Goal: Transaction & Acquisition: Purchase product/service

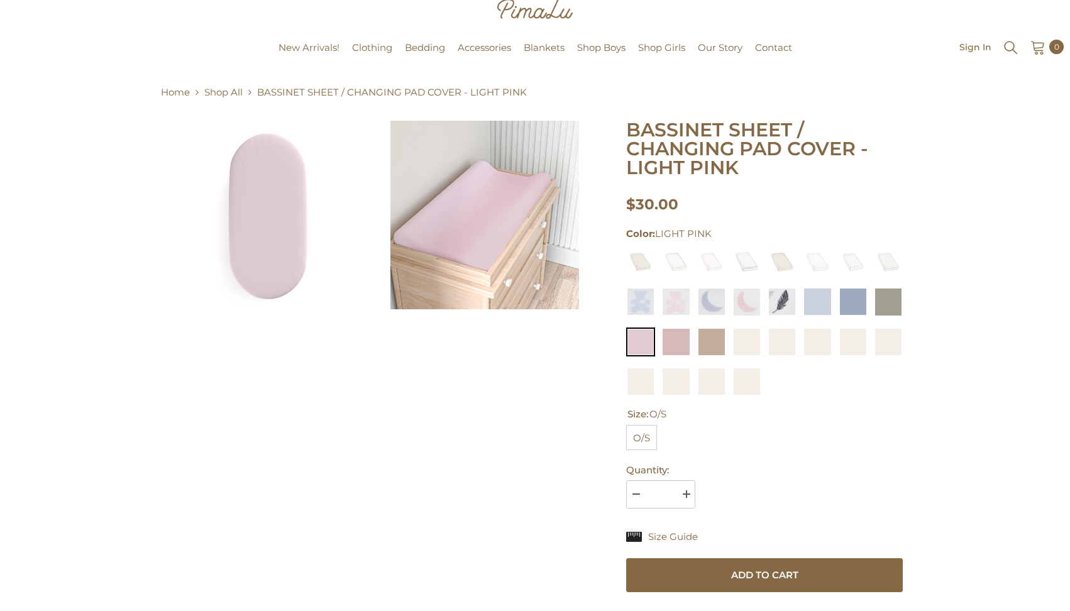
scroll to position [35, 0]
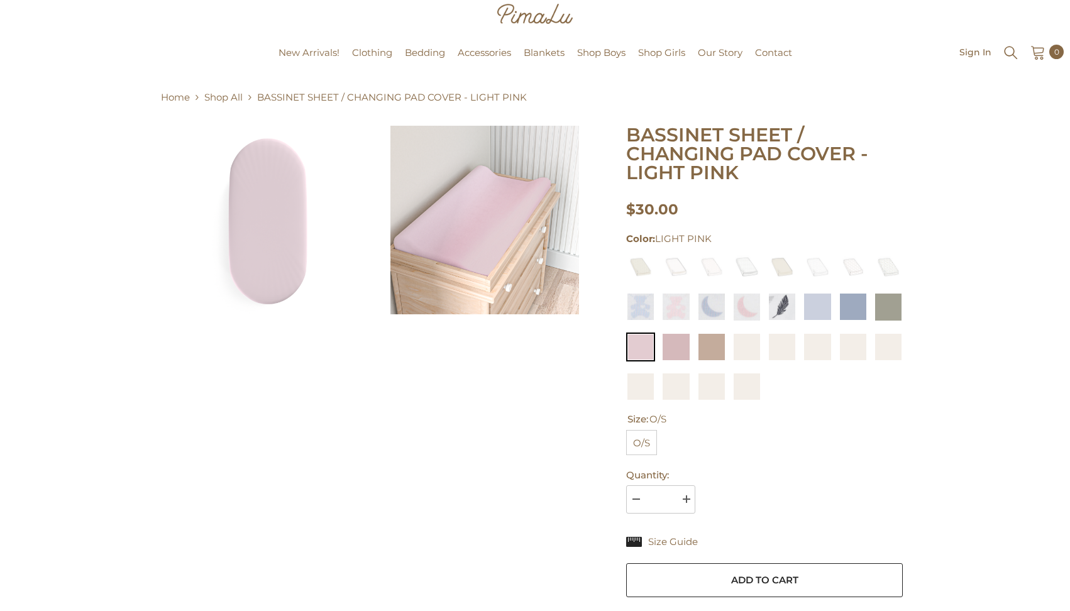
click at [759, 576] on button "Add to cart" at bounding box center [764, 580] width 277 height 34
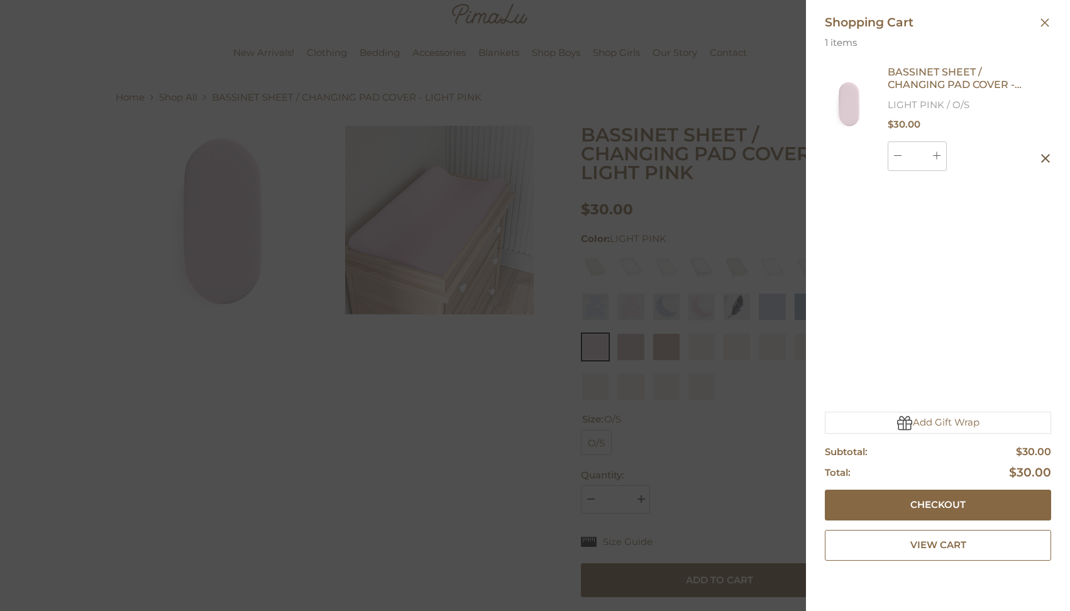
click at [761, 468] on div at bounding box center [535, 305] width 1070 height 611
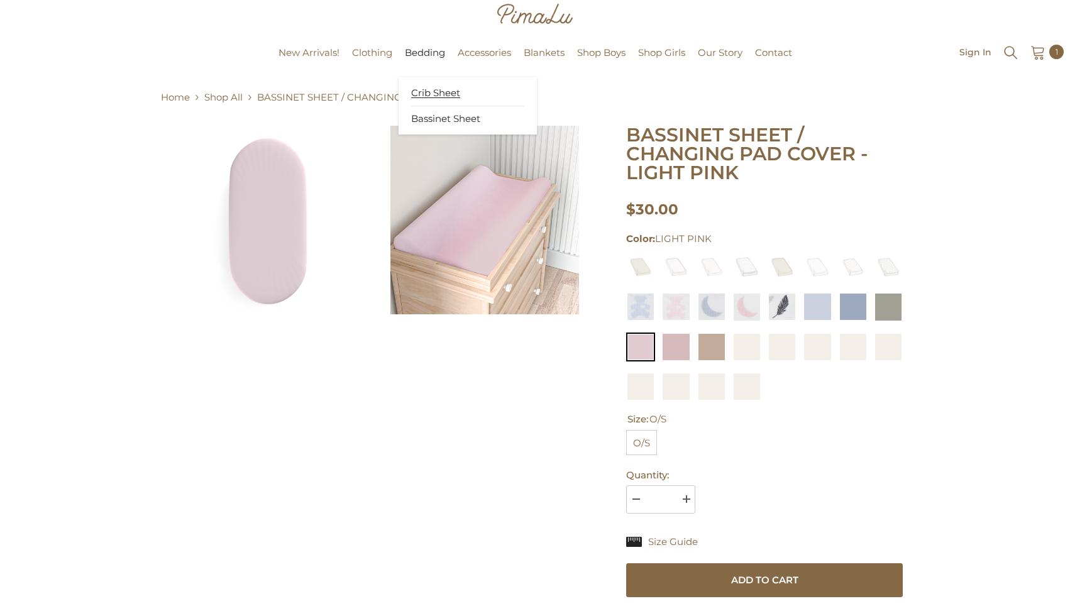
click at [427, 92] on span "Crib Sheet" at bounding box center [435, 93] width 49 height 13
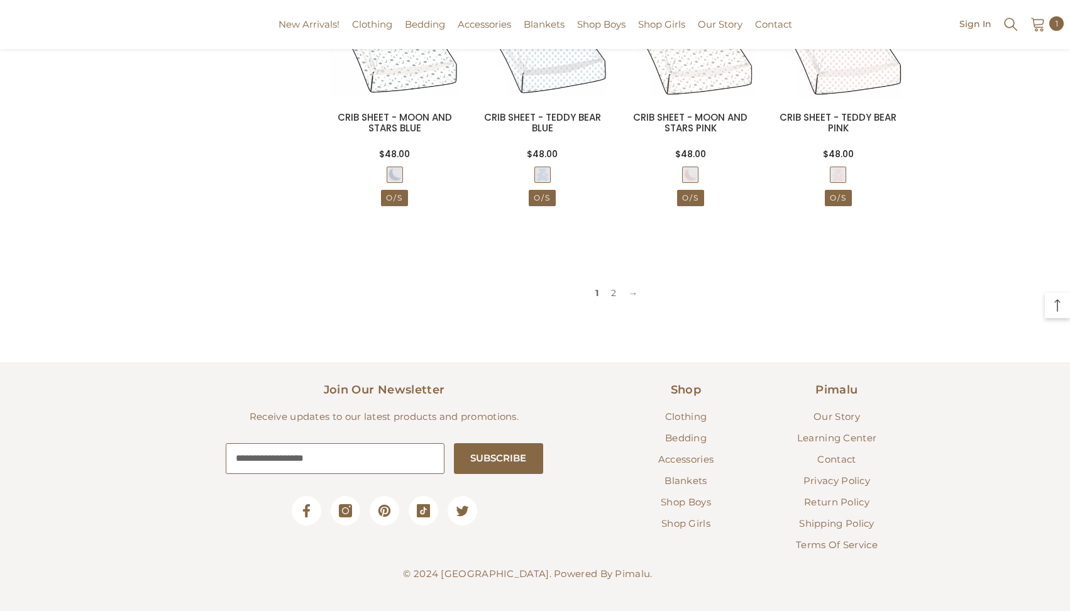
scroll to position [1295, 0]
click at [614, 293] on link "2" at bounding box center [614, 293] width 18 height 19
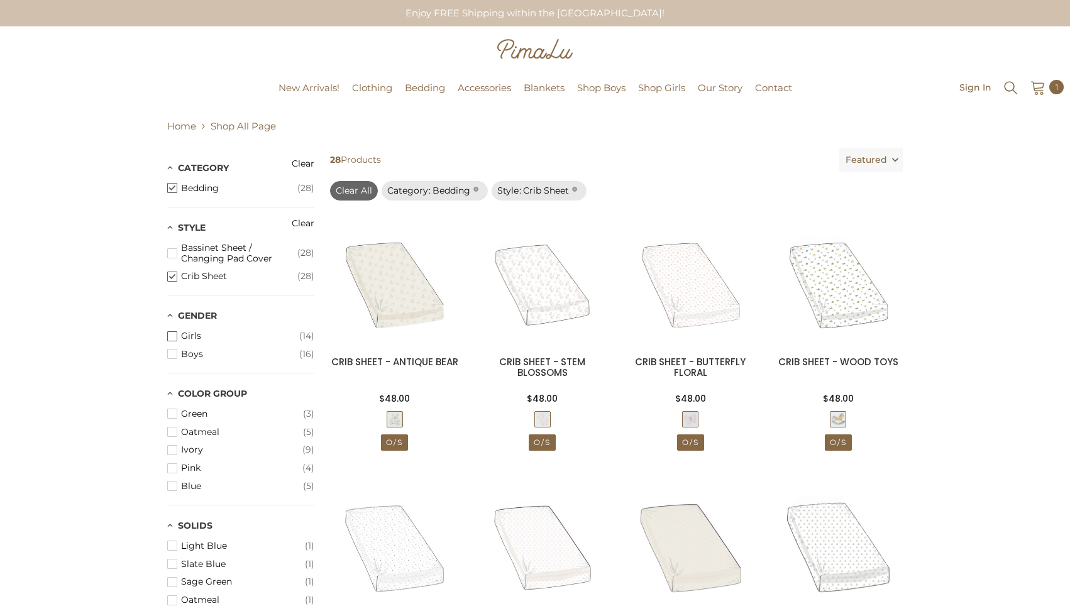
click at [173, 333] on span "button" at bounding box center [172, 336] width 10 height 10
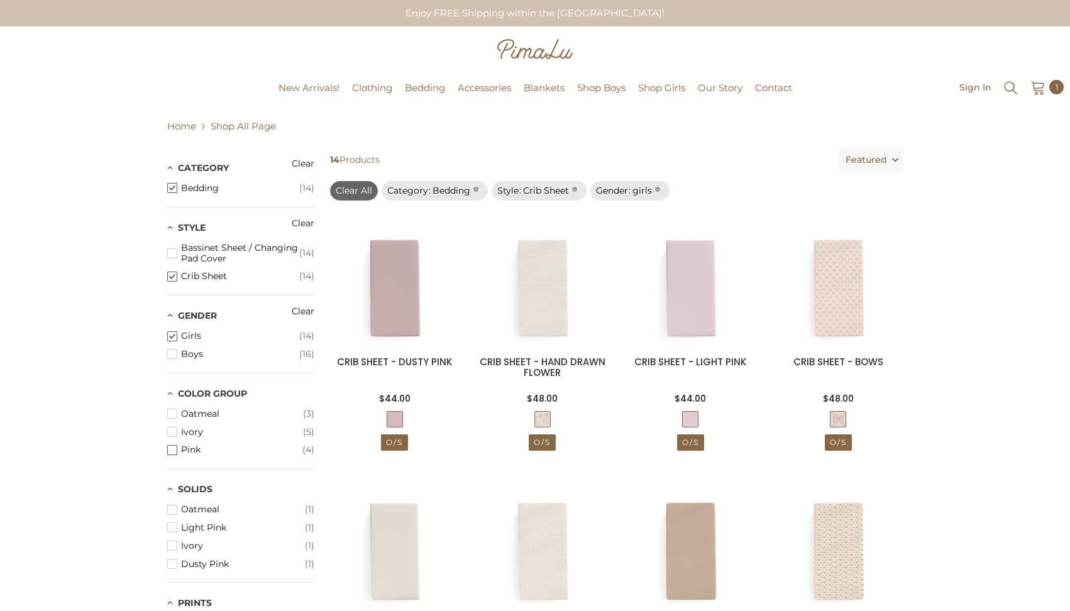
click at [173, 445] on span "button" at bounding box center [172, 450] width 10 height 10
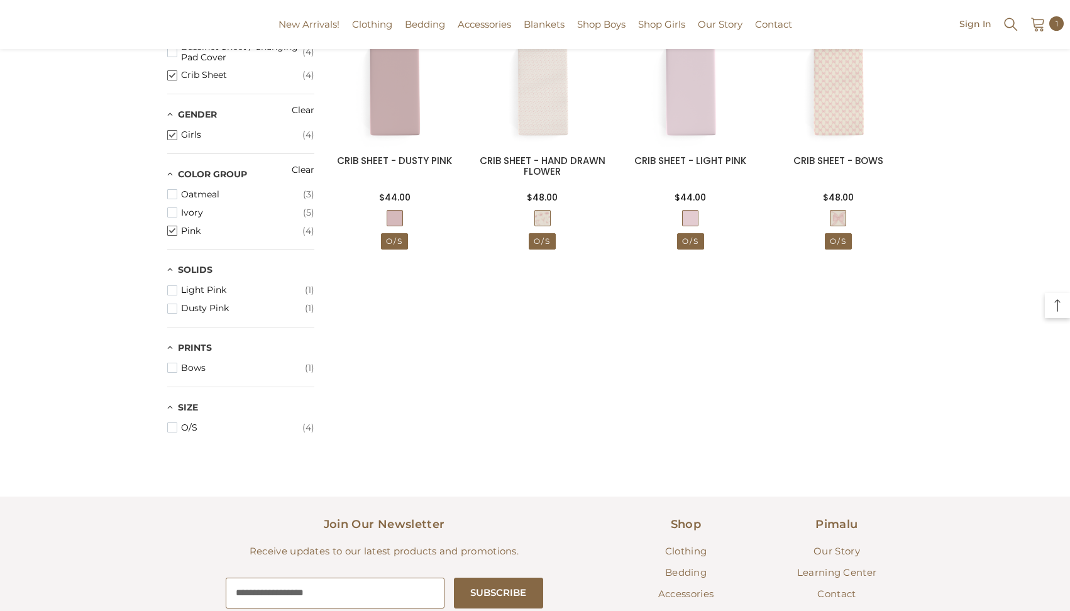
scroll to position [202, 0]
click at [173, 362] on span "button" at bounding box center [172, 366] width 10 height 10
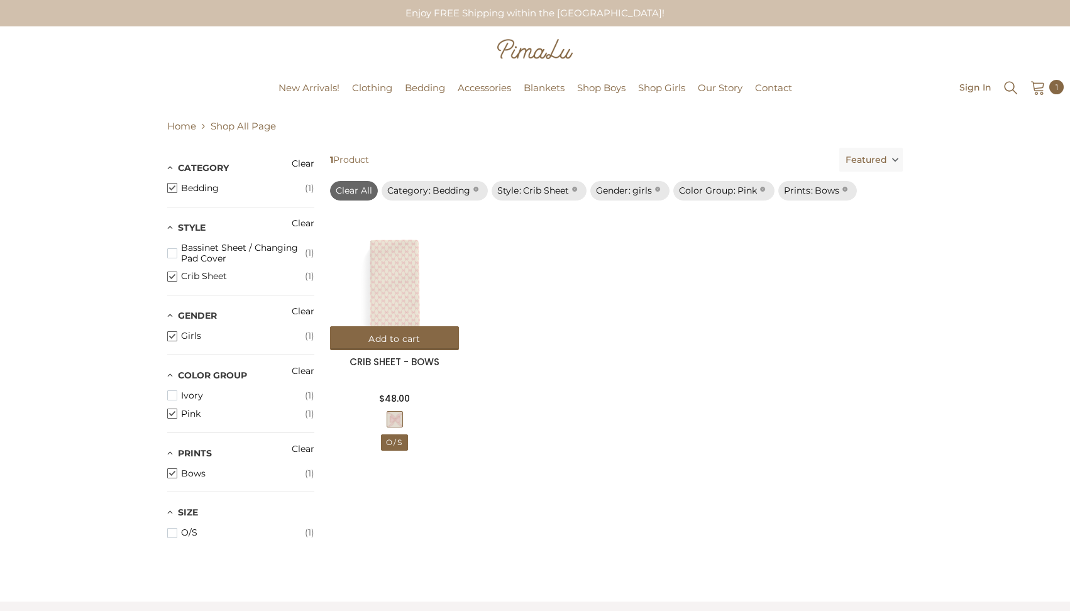
click at [394, 419] on span at bounding box center [394, 419] width 15 height 15
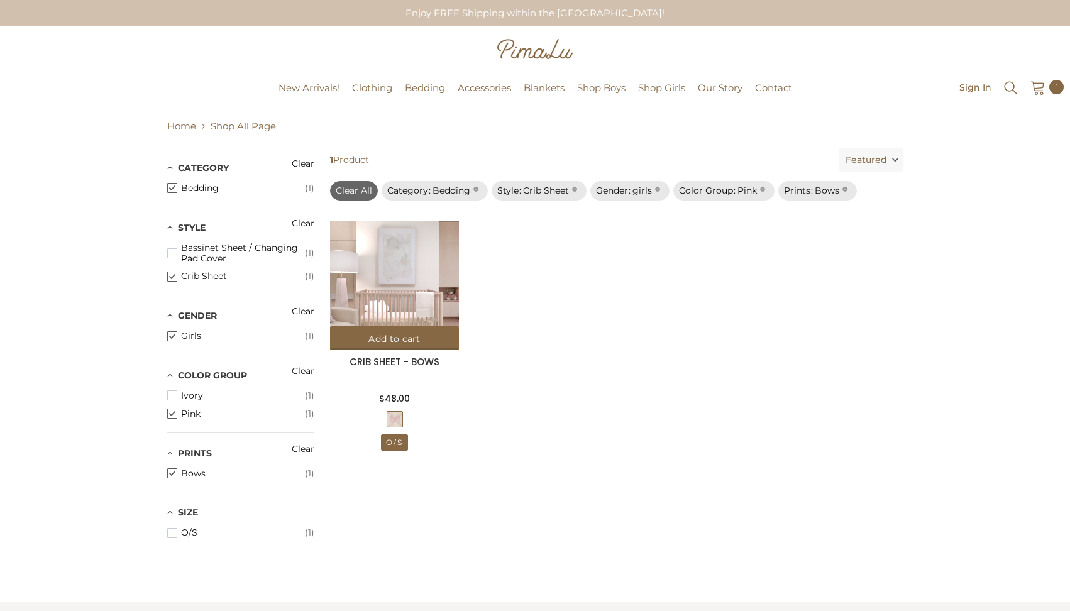
click at [410, 290] on img at bounding box center [394, 285] width 129 height 129
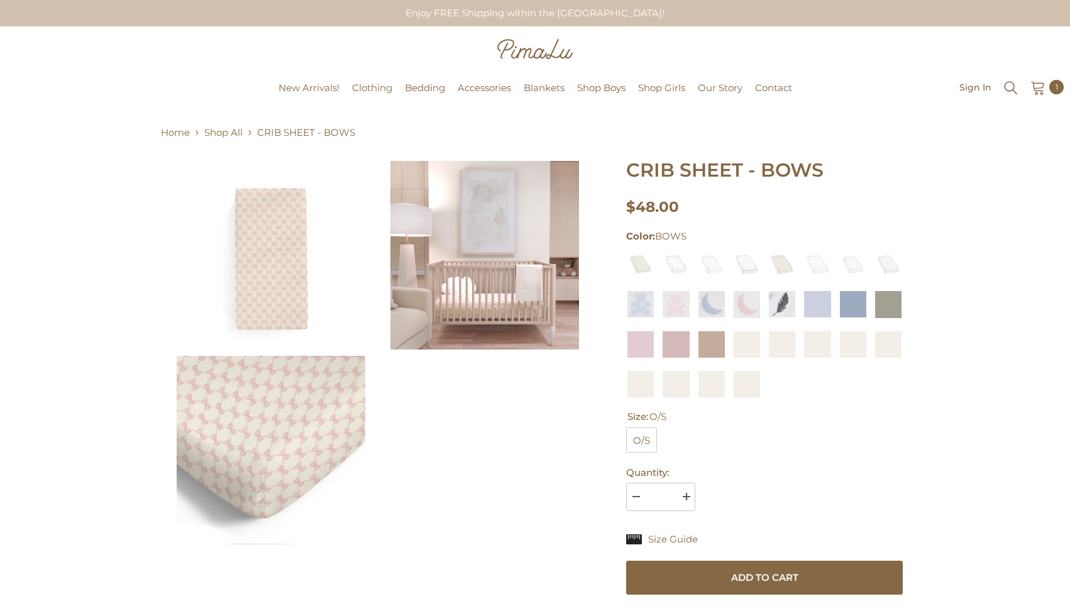
click at [265, 422] on img at bounding box center [271, 450] width 189 height 189
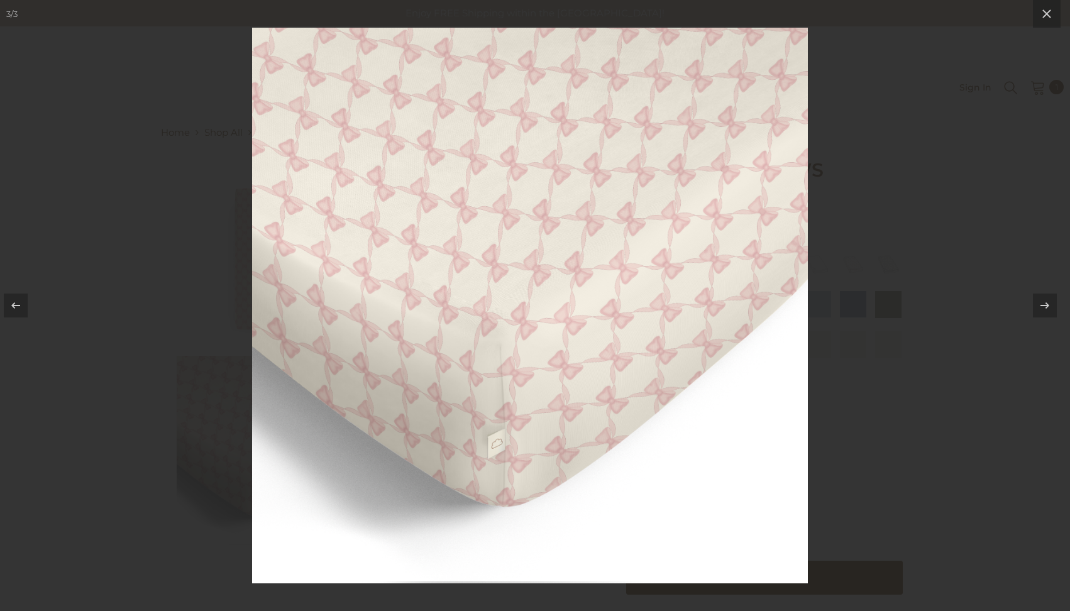
click at [417, 355] on img at bounding box center [530, 306] width 556 height 556
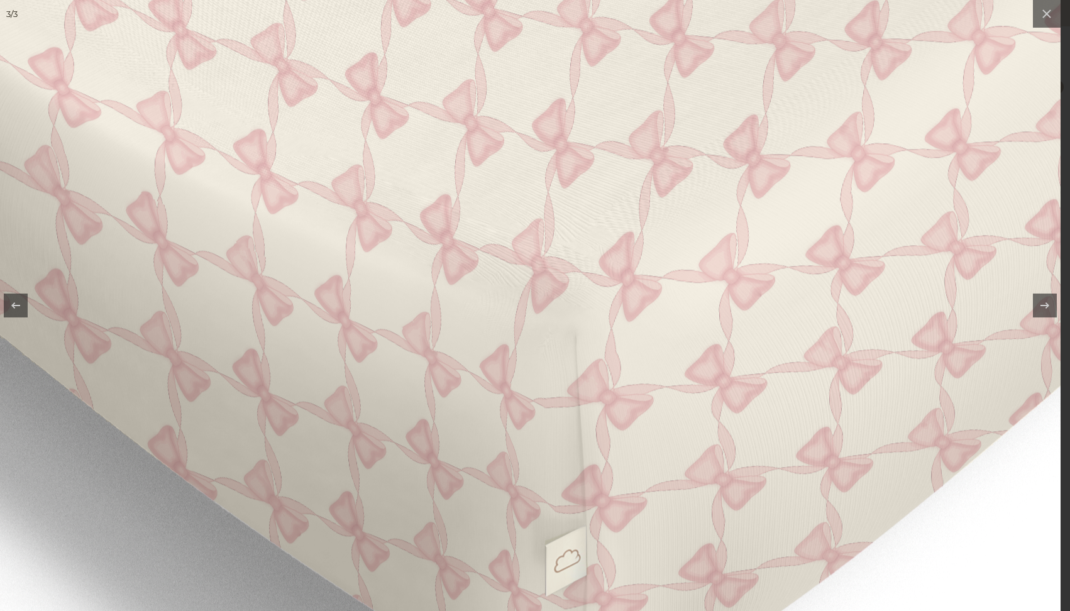
click at [417, 355] on img at bounding box center [643, 240] width 1287 height 1287
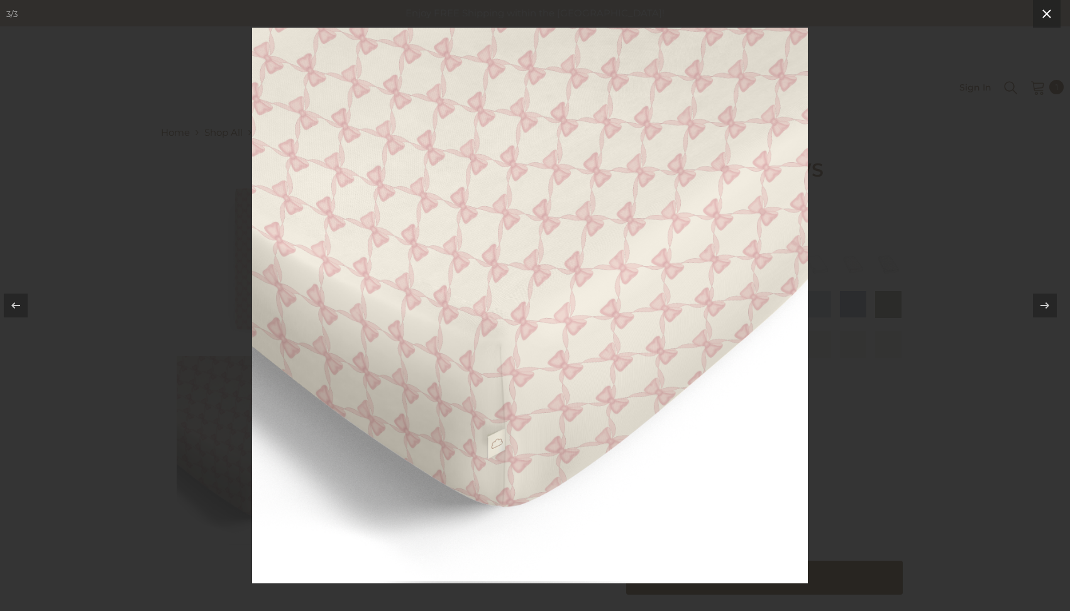
click at [1050, 12] on icon at bounding box center [1046, 13] width 15 height 15
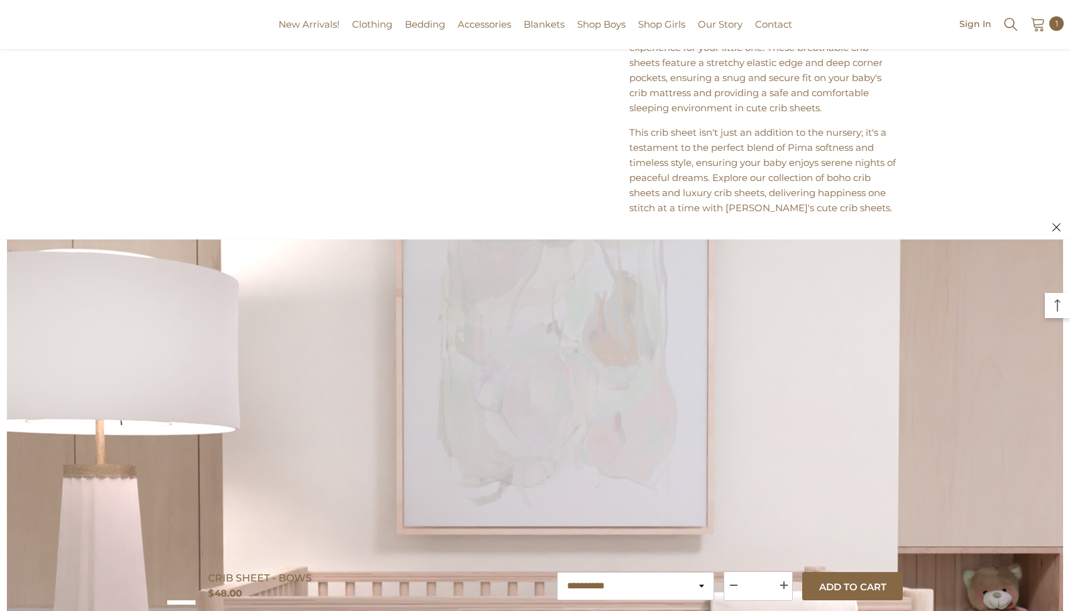
scroll to position [1754, 0]
click at [854, 583] on button "Add to cart" at bounding box center [852, 586] width 101 height 28
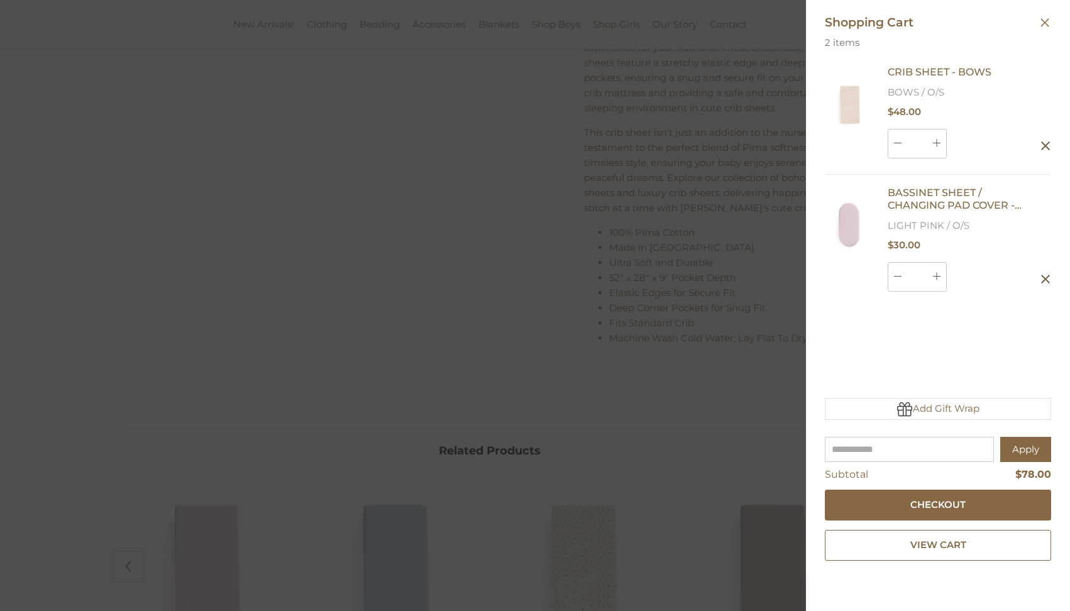
click at [571, 407] on div at bounding box center [535, 305] width 1070 height 611
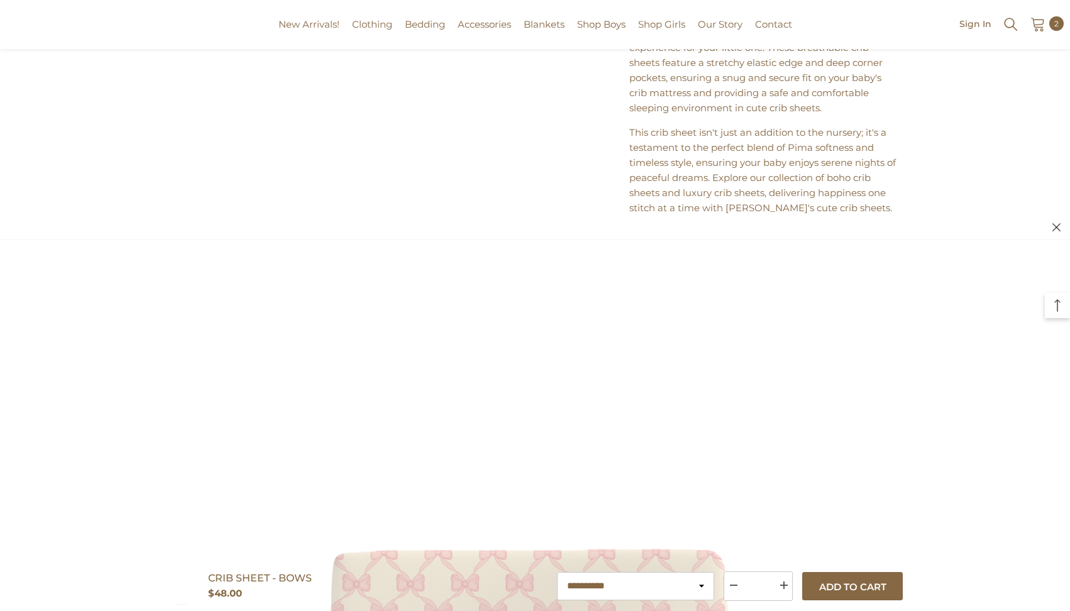
scroll to position [0, 0]
click at [387, 112] on span "Converter Gown" at bounding box center [396, 116] width 77 height 13
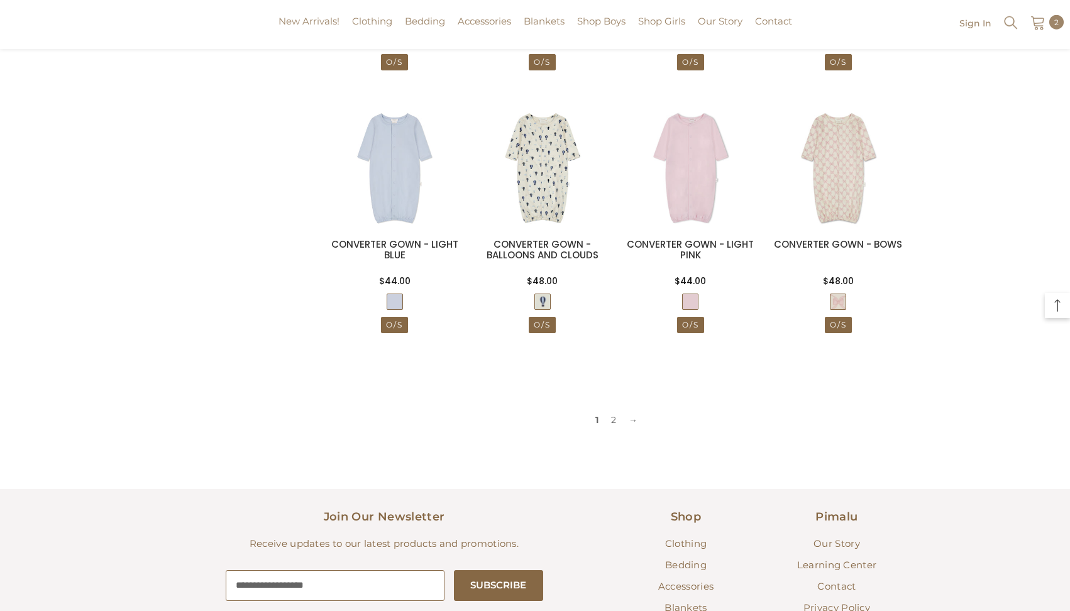
scroll to position [1174, 0]
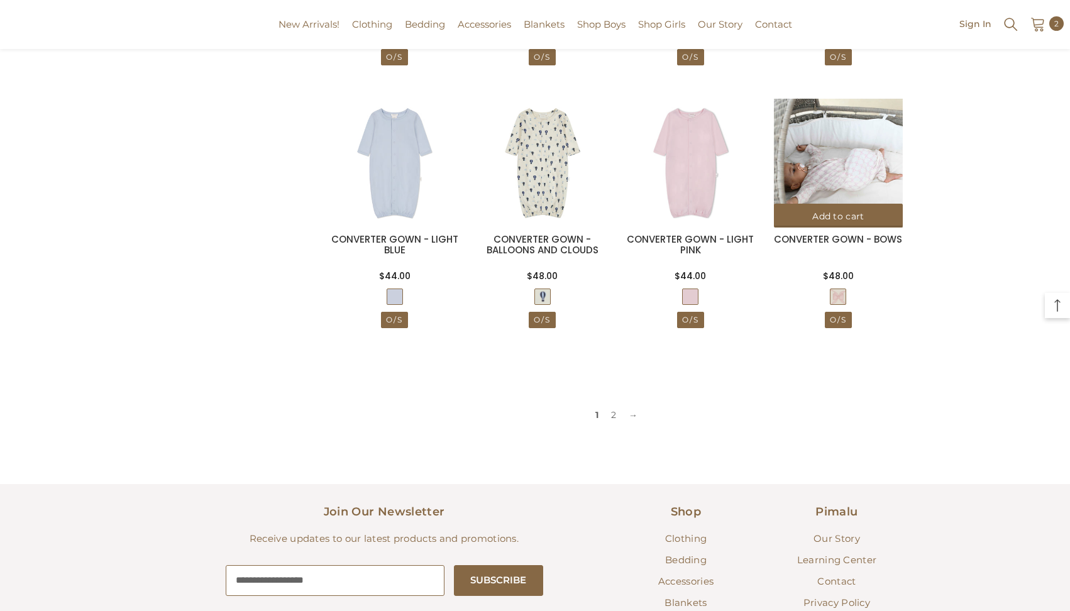
click at [832, 168] on img at bounding box center [838, 163] width 129 height 129
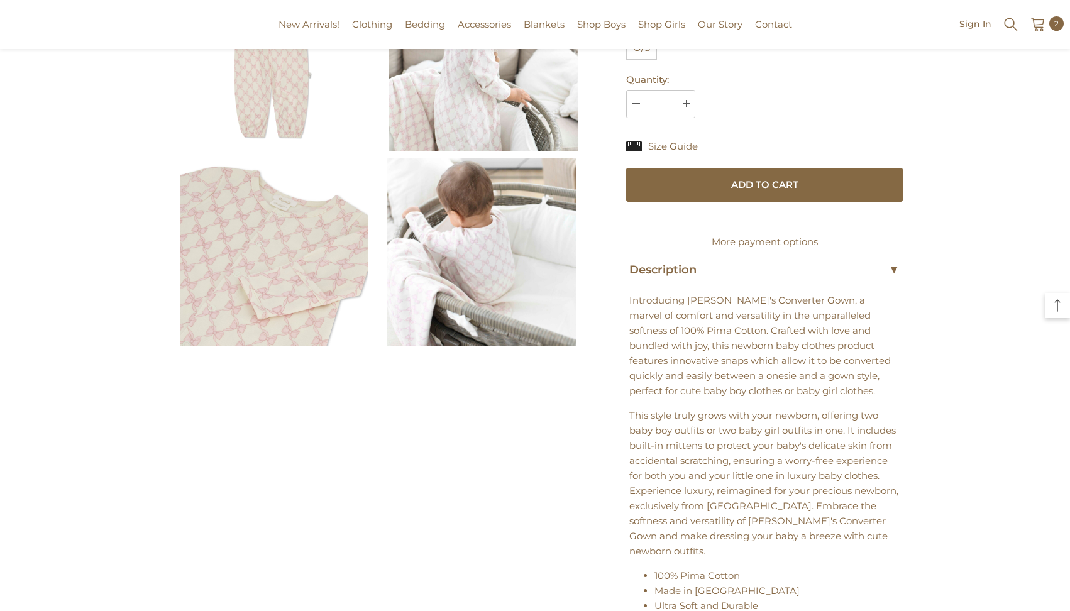
scroll to position [360, 0]
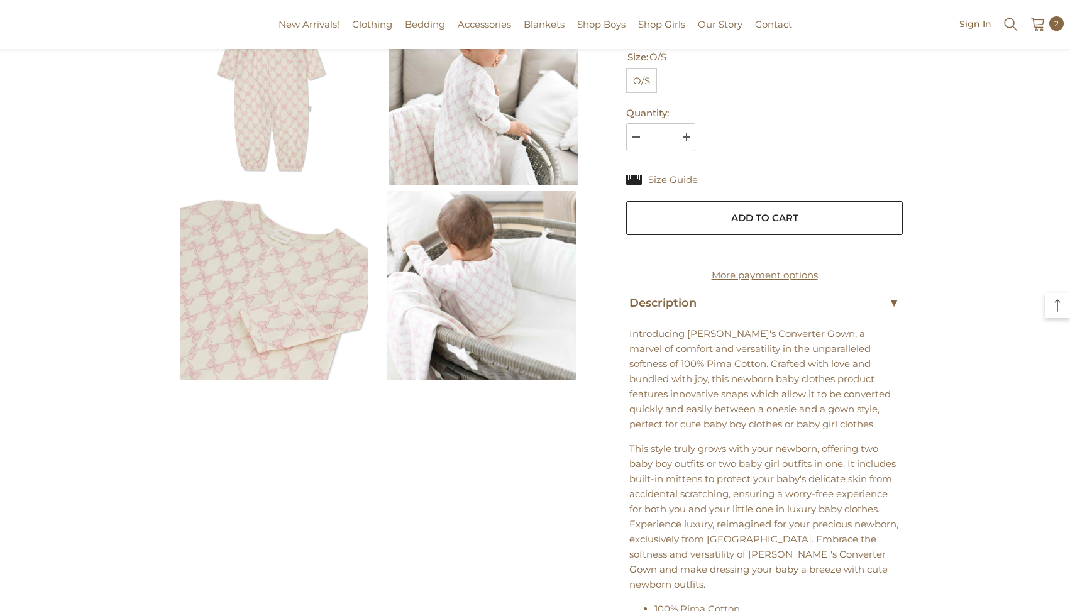
click at [774, 219] on button "Add to cart" at bounding box center [764, 218] width 277 height 34
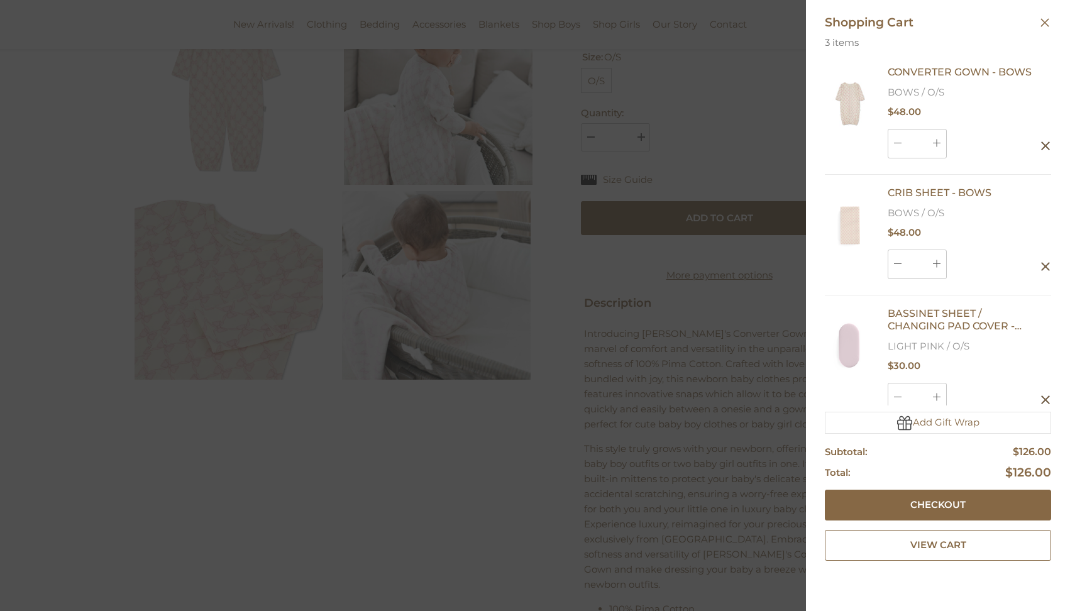
click at [757, 127] on div at bounding box center [535, 305] width 1070 height 611
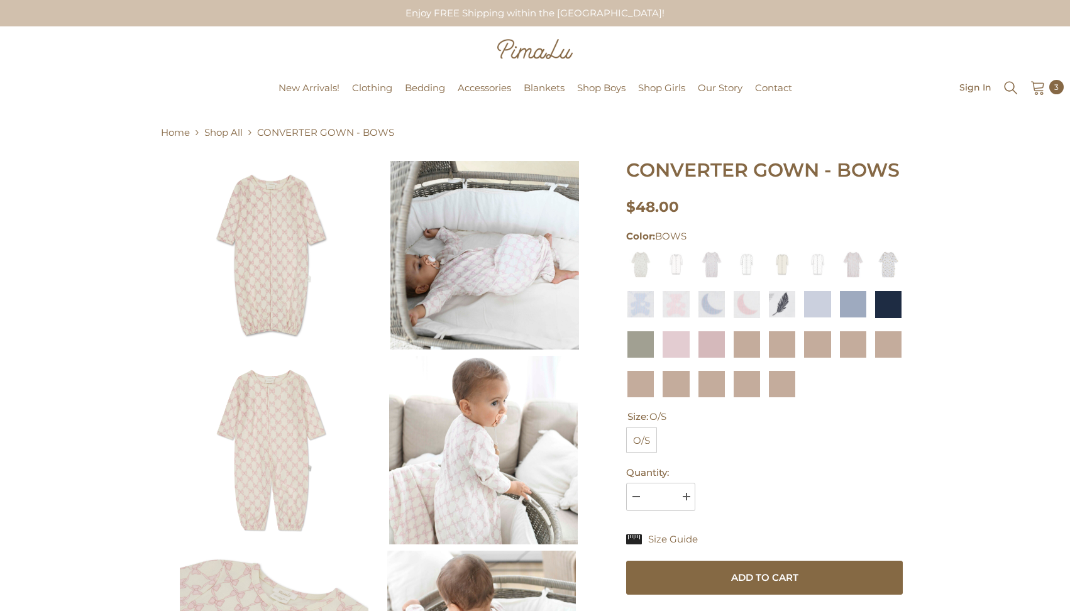
scroll to position [0, 0]
click at [678, 304] on img at bounding box center [675, 304] width 29 height 29
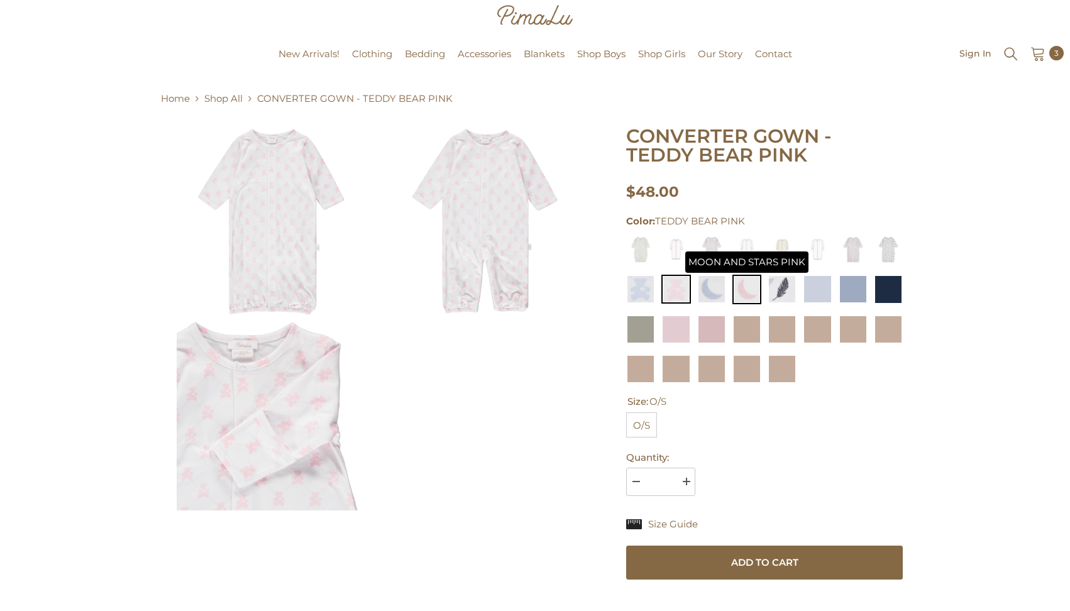
click at [744, 288] on img at bounding box center [746, 289] width 29 height 29
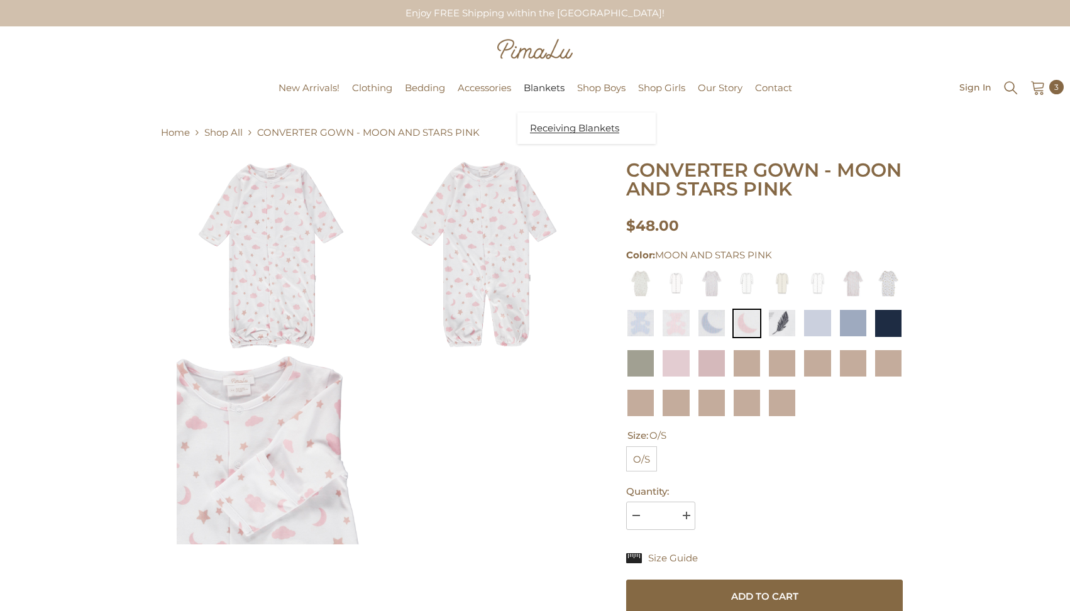
click at [564, 126] on span "Receiving Blankets" at bounding box center [574, 128] width 89 height 13
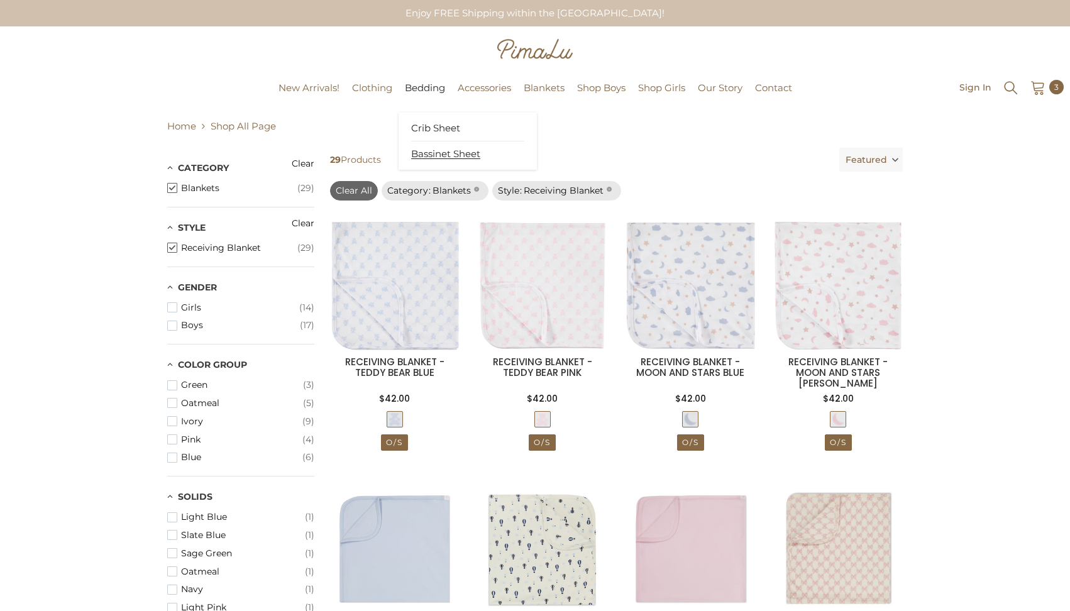
click at [442, 152] on span "Bassinet Sheet" at bounding box center [445, 154] width 69 height 13
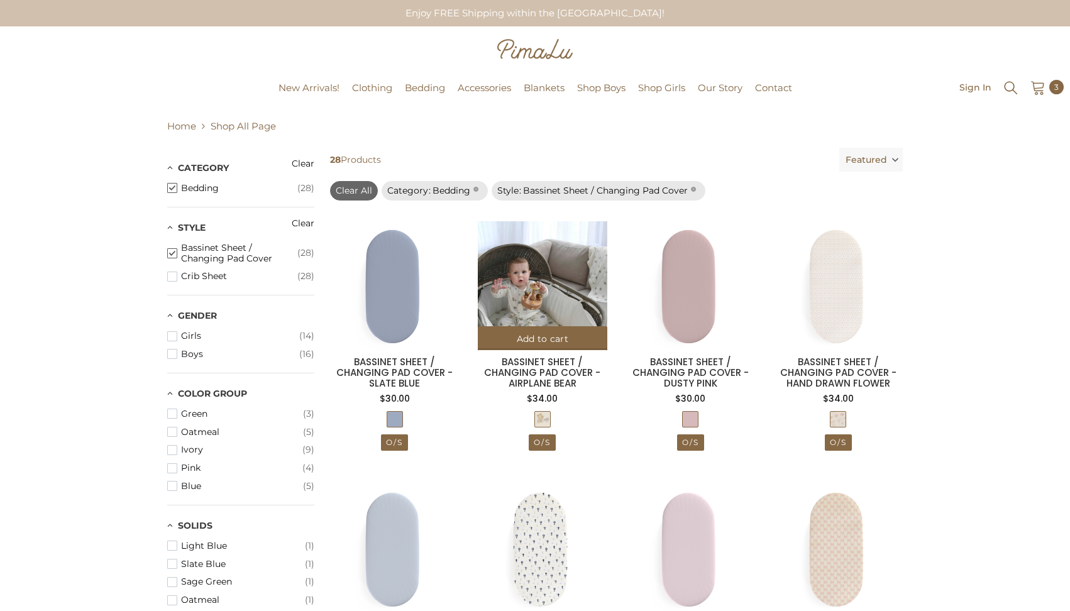
click at [539, 300] on img at bounding box center [542, 285] width 129 height 129
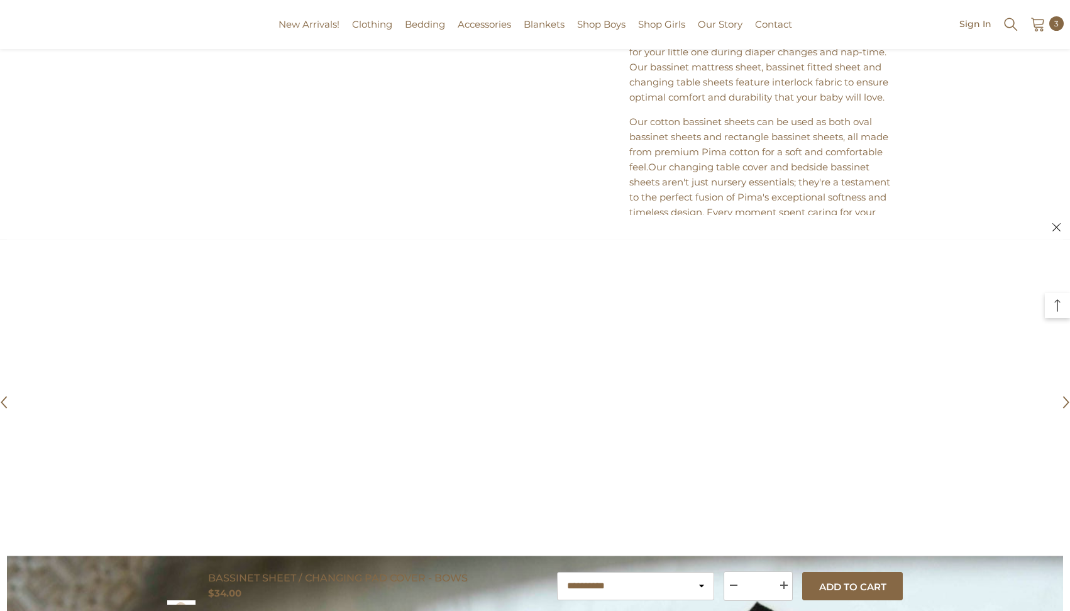
scroll to position [729, 0]
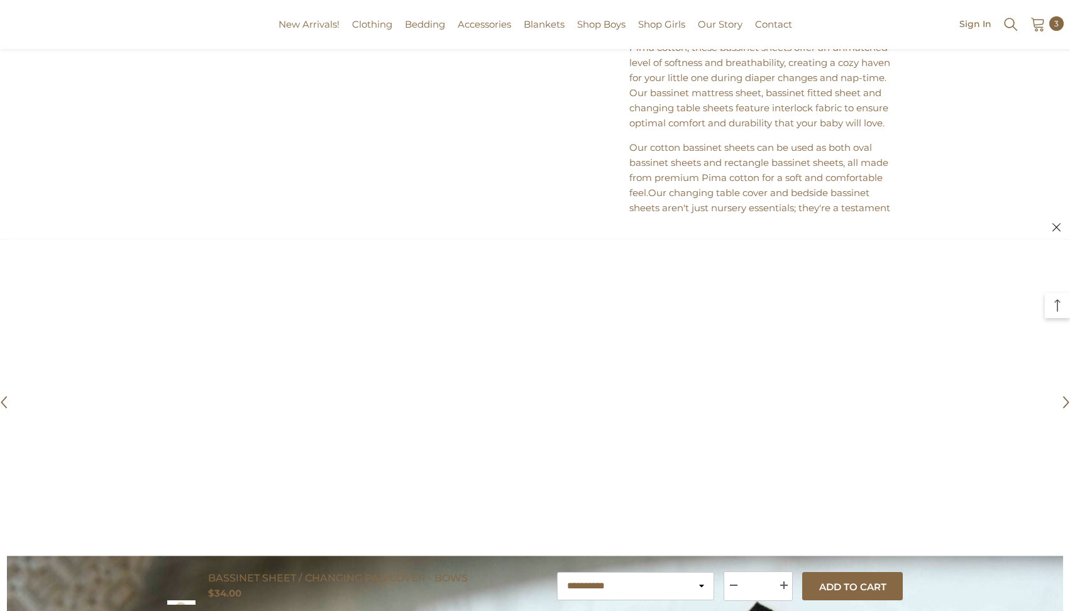
click at [1059, 224] on icon at bounding box center [1056, 227] width 8 height 8
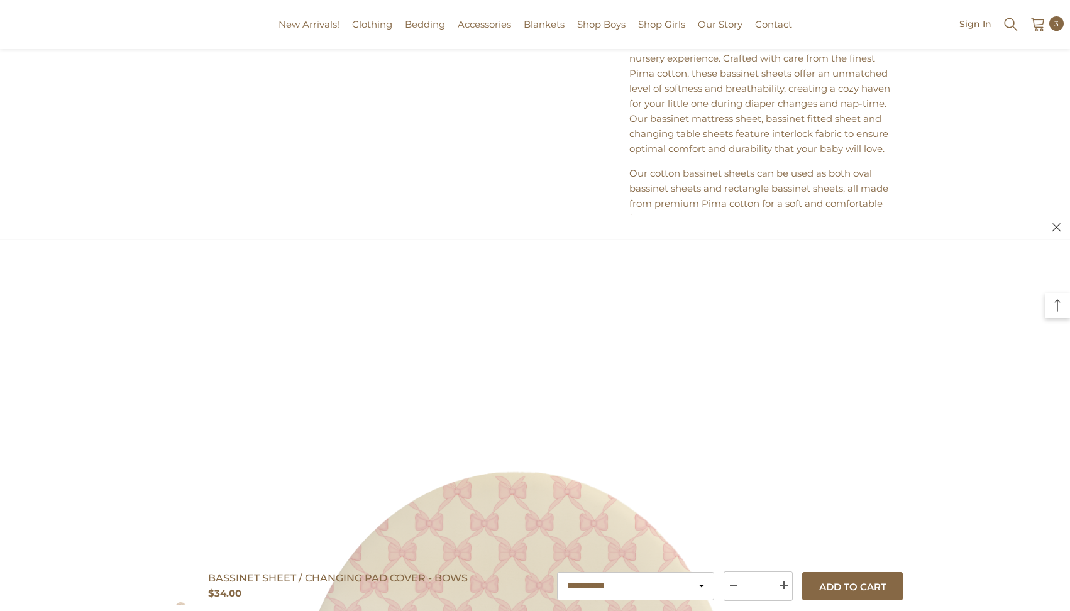
scroll to position [696, 0]
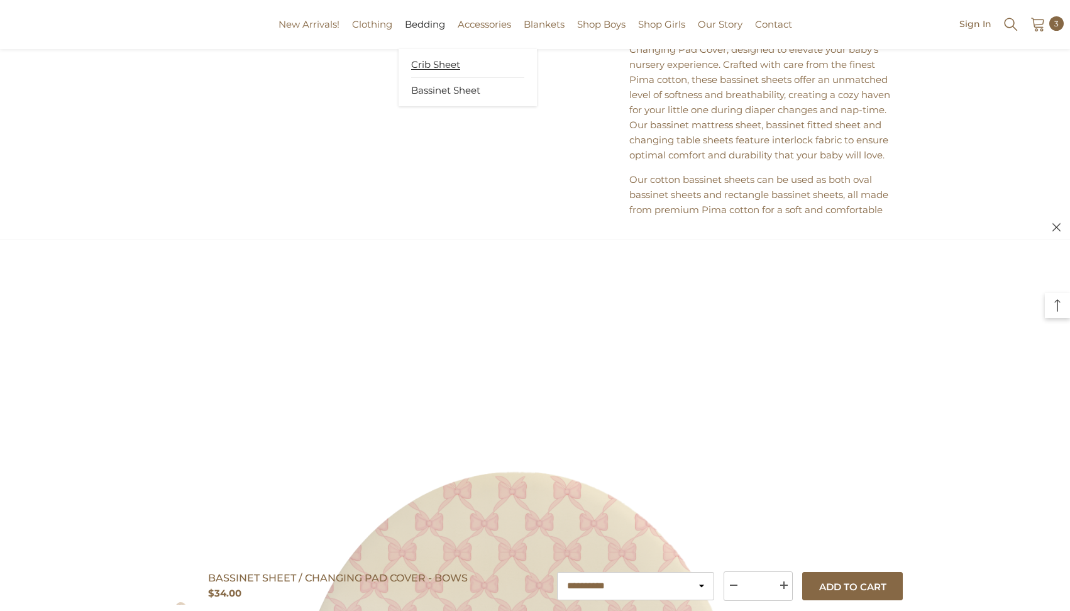
click at [434, 63] on span "Crib Sheet" at bounding box center [435, 64] width 49 height 13
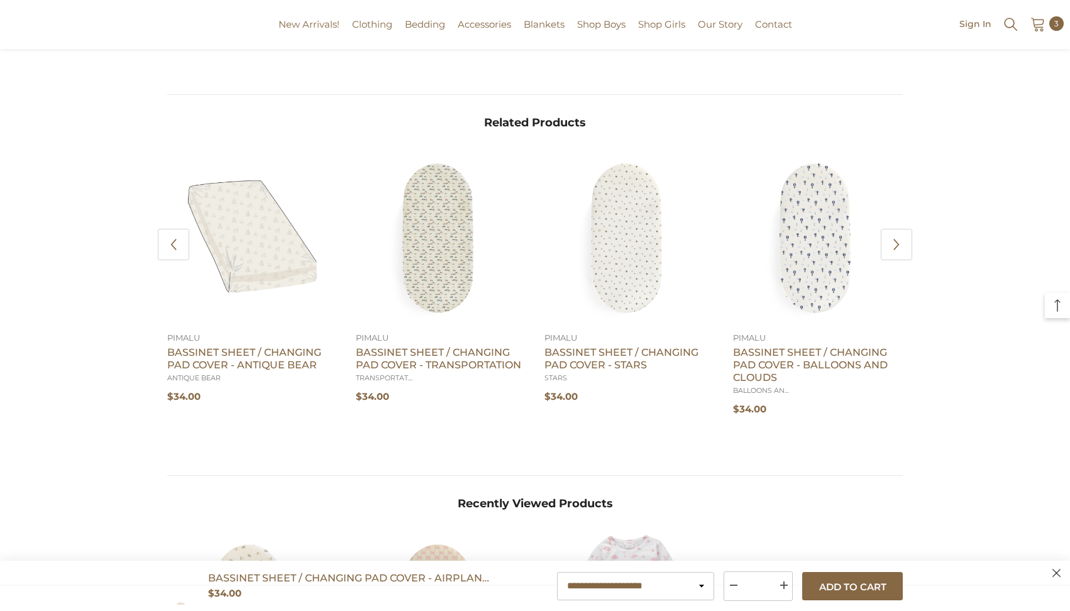
scroll to position [1163, 0]
click at [892, 250] on icon "Next" at bounding box center [896, 244] width 13 height 13
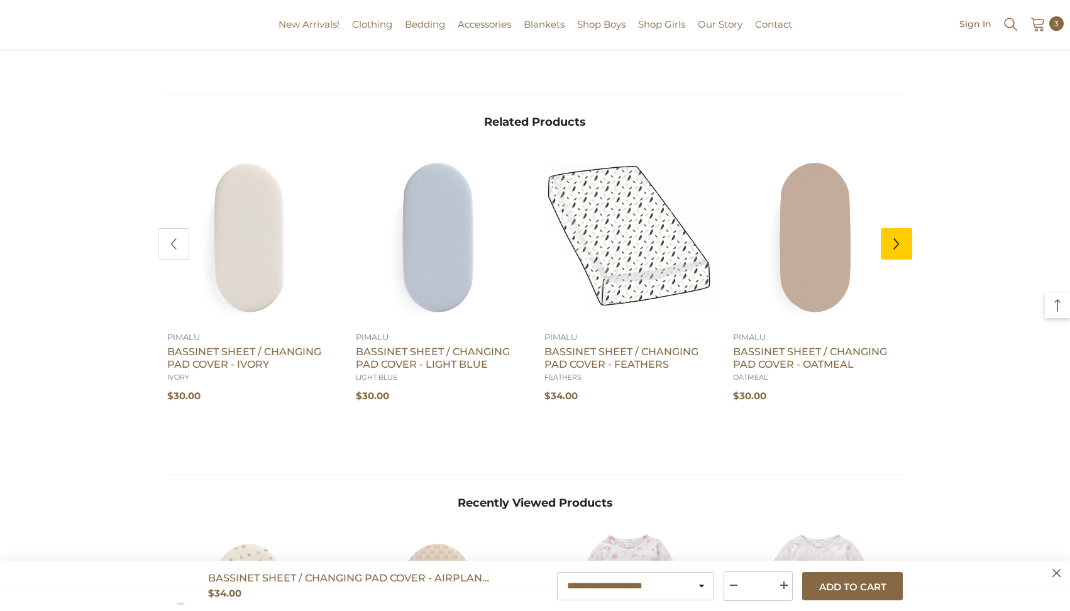
click at [893, 250] on icon "Next" at bounding box center [896, 244] width 13 height 13
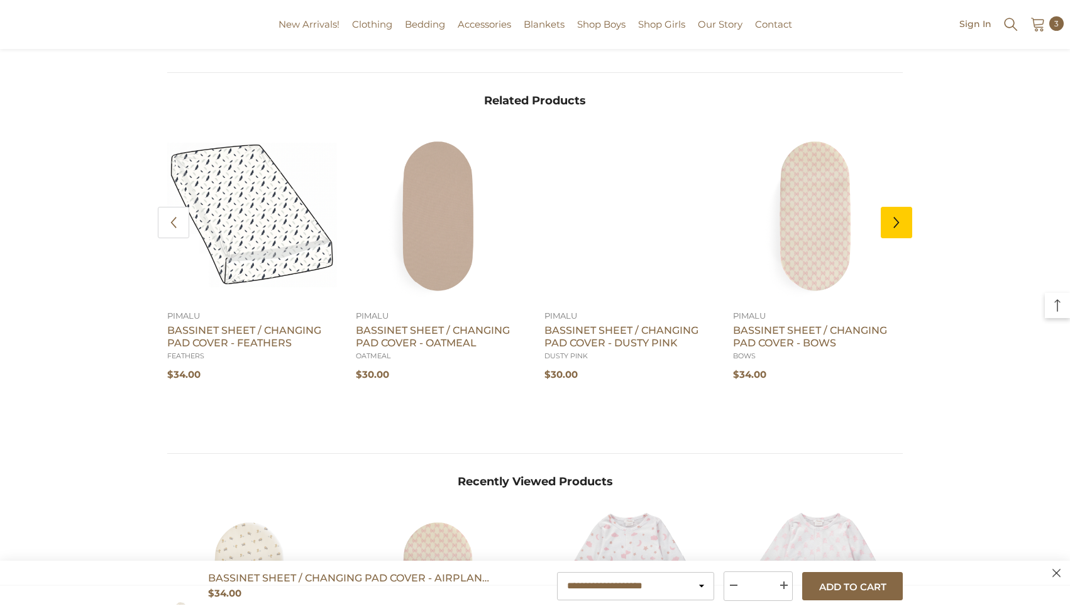
scroll to position [1187, 0]
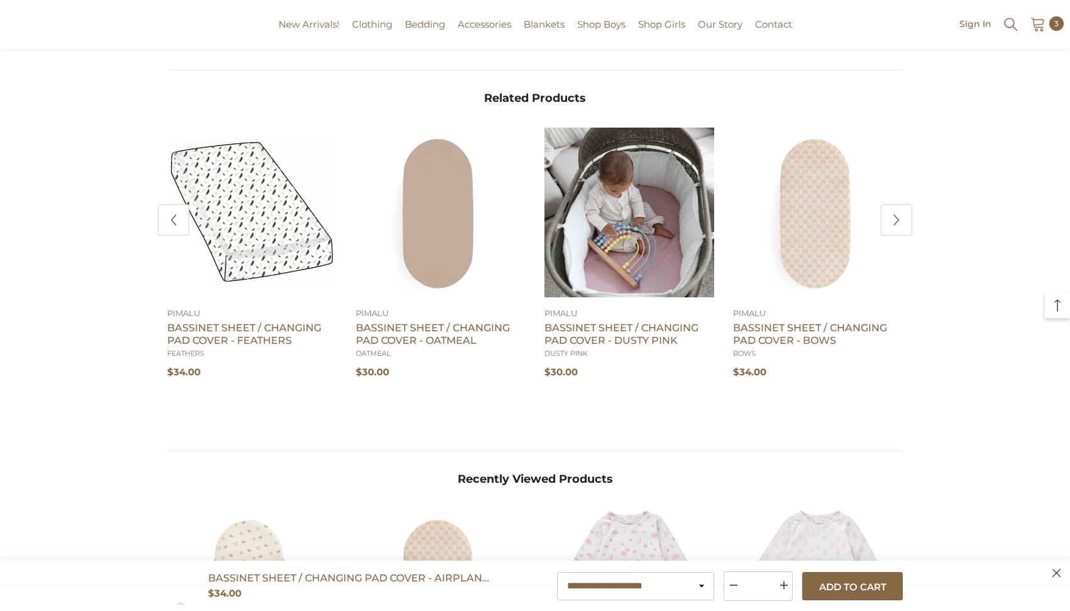
click at [651, 261] on link at bounding box center [629, 213] width 170 height 170
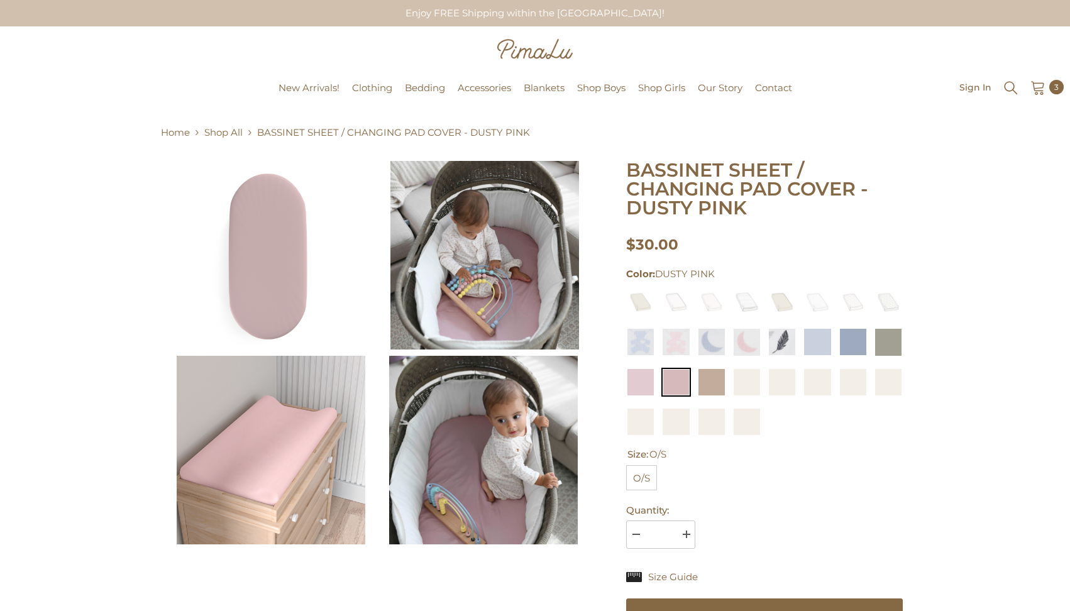
click at [275, 305] on img at bounding box center [271, 255] width 189 height 189
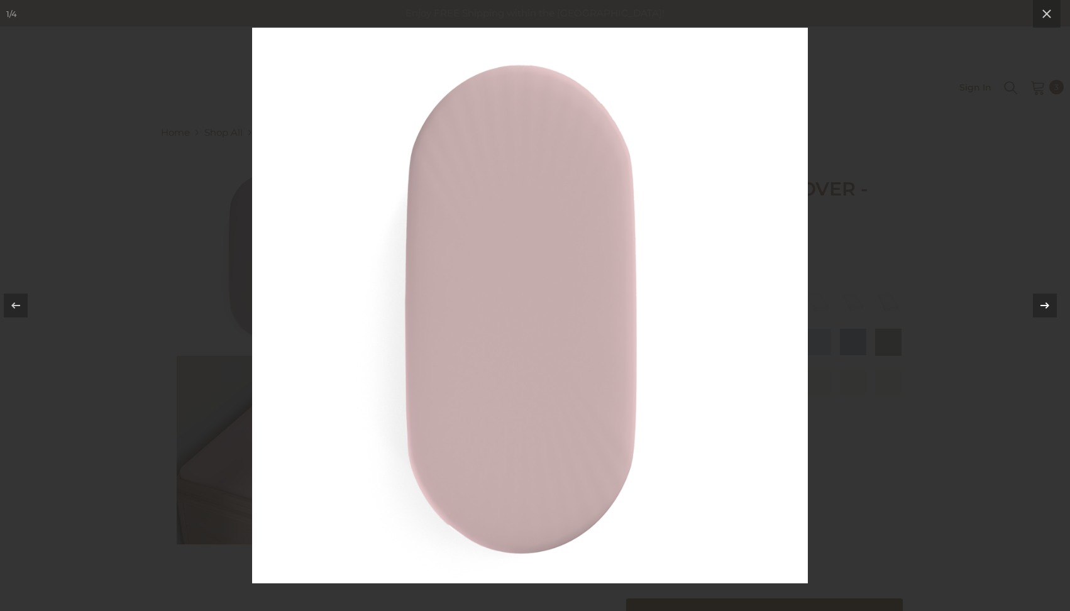
click at [1043, 301] on icon at bounding box center [1044, 305] width 15 height 15
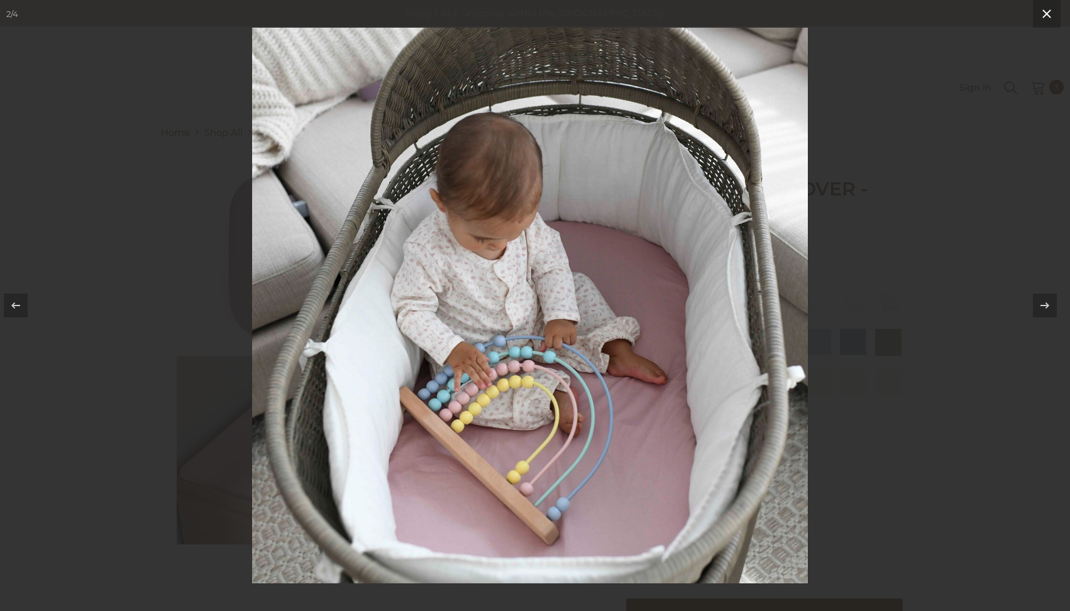
click at [1049, 17] on icon at bounding box center [1046, 13] width 9 height 9
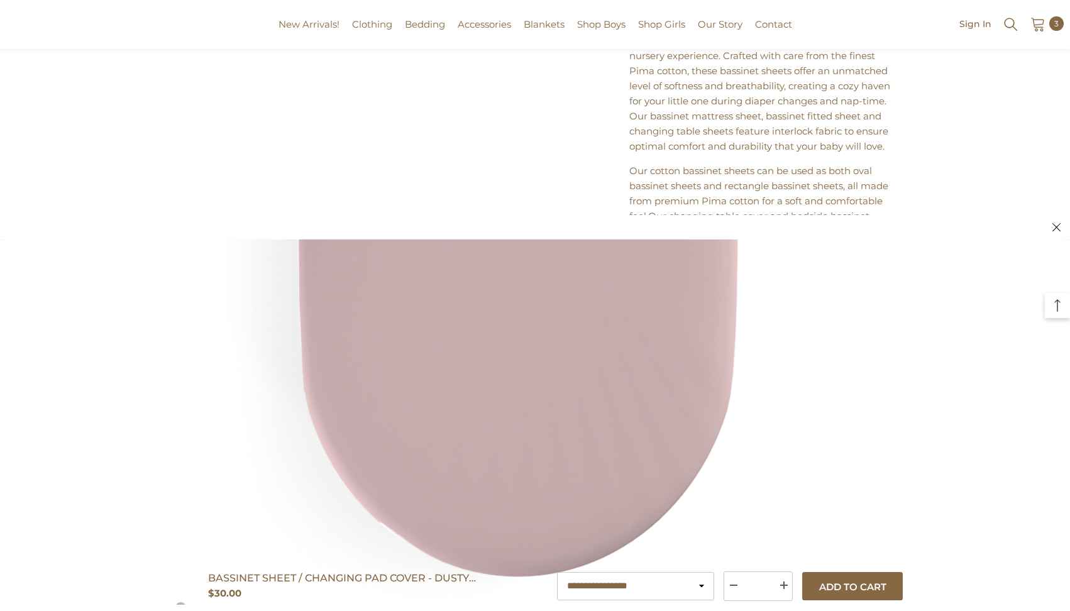
scroll to position [826, 0]
click at [1056, 229] on icon at bounding box center [1056, 227] width 8 height 8
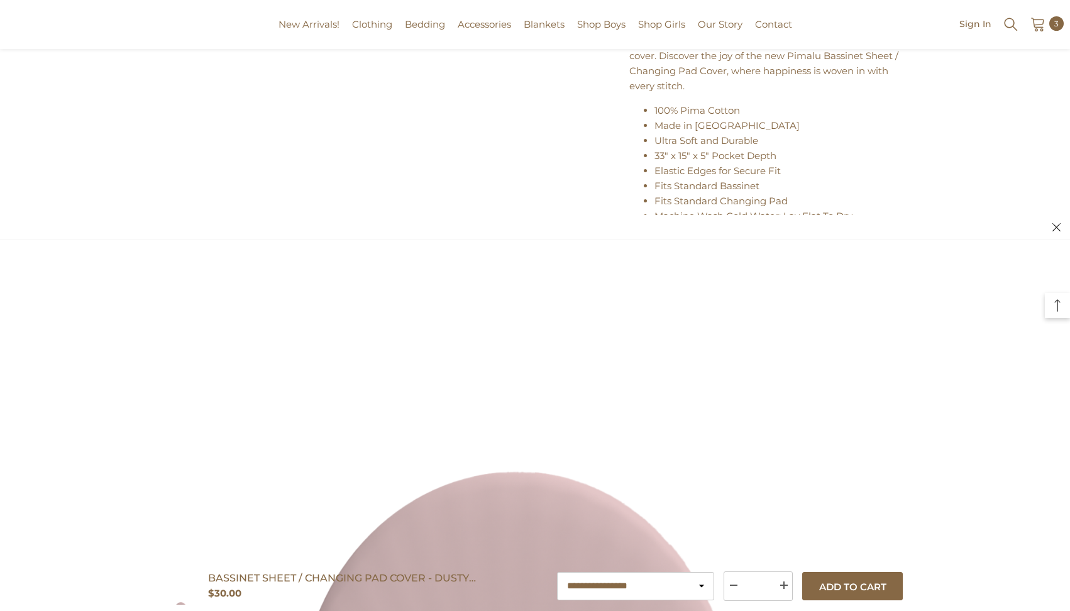
scroll to position [0, 0]
click at [822, 190] on li "Fits Standard Bassinet" at bounding box center [776, 186] width 245 height 15
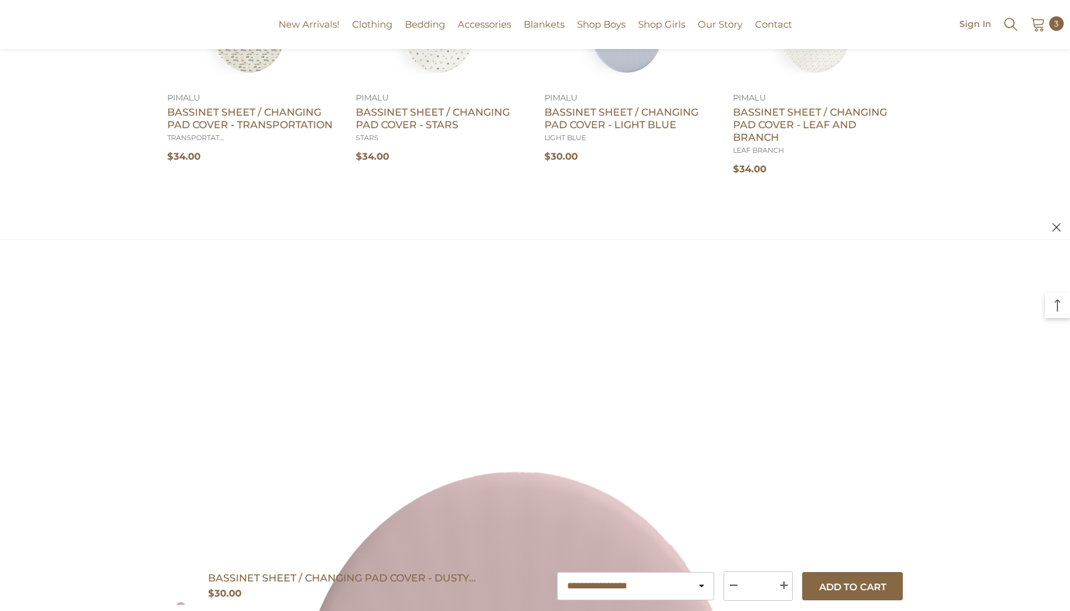
scroll to position [1398, 0]
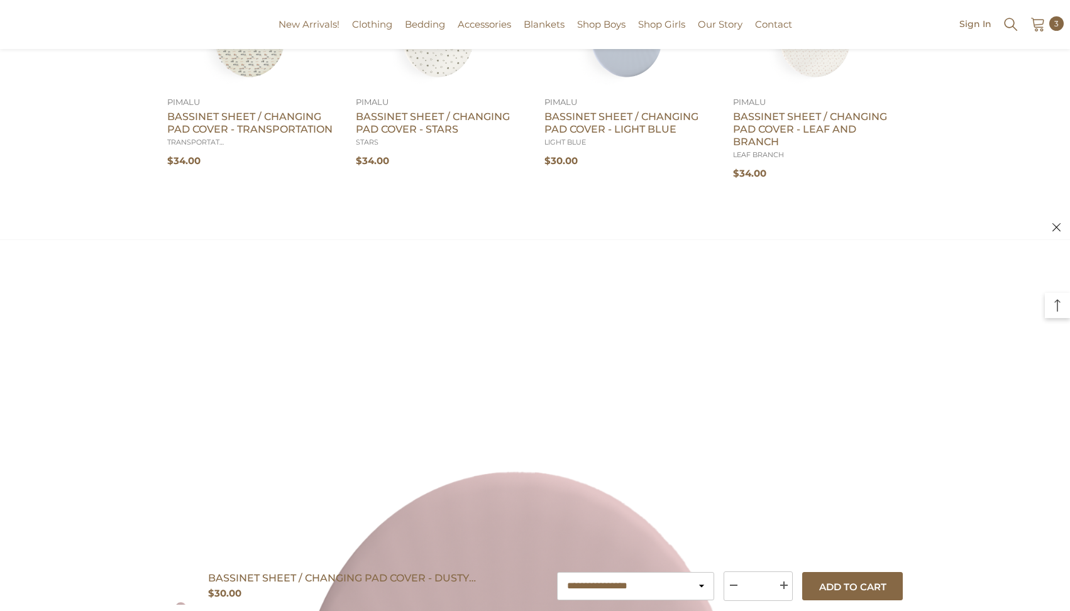
click at [1058, 226] on icon at bounding box center [1056, 227] width 8 height 8
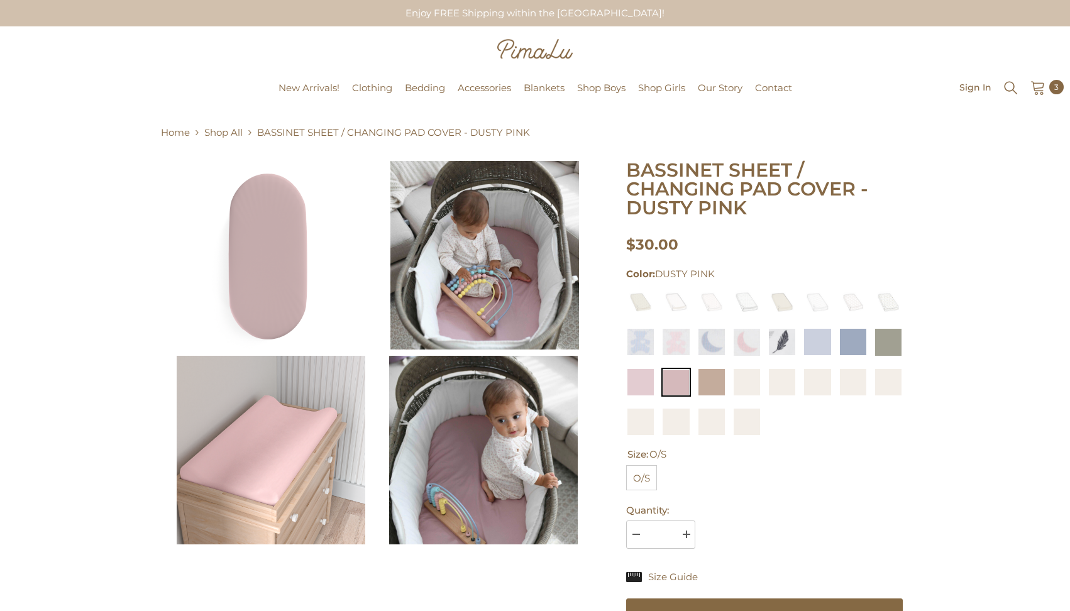
scroll to position [0, 0]
click at [663, 89] on span "Shop Girls" at bounding box center [661, 88] width 47 height 13
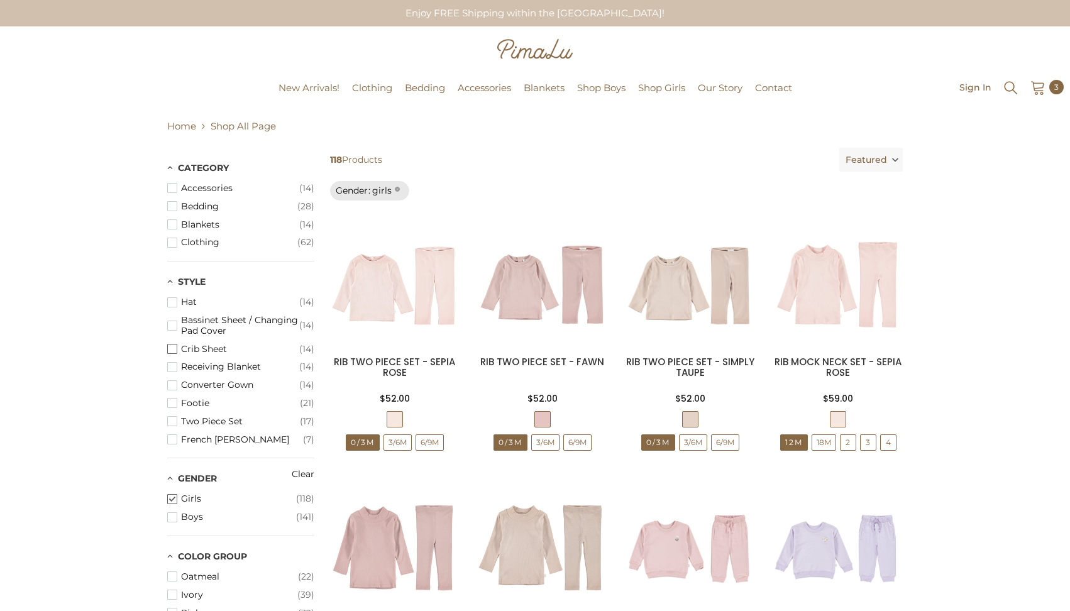
click at [216, 344] on span "Crib Sheet" at bounding box center [240, 349] width 118 height 11
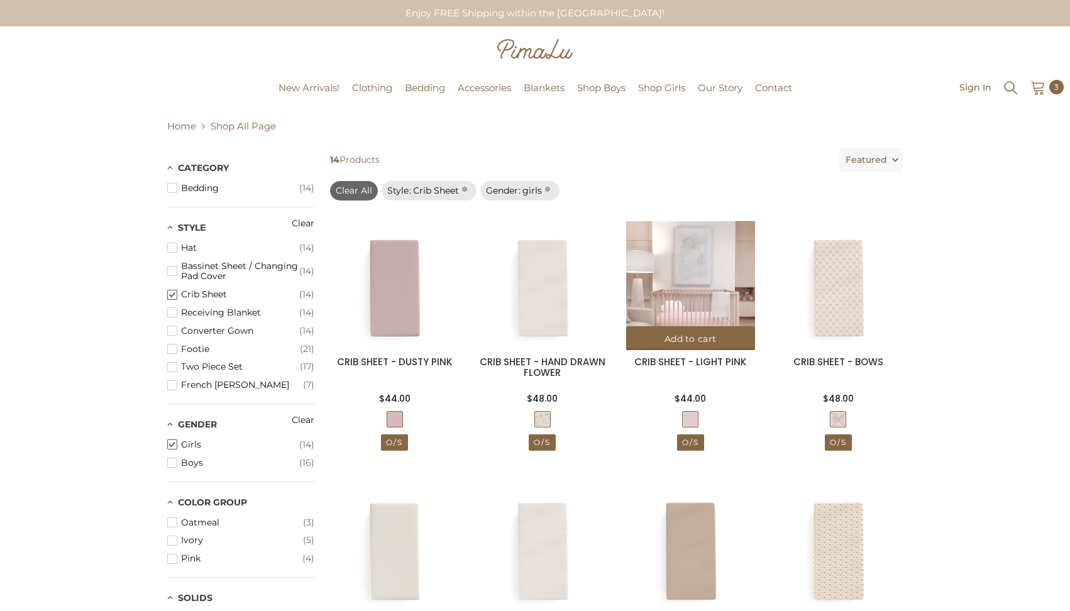
click at [679, 265] on img at bounding box center [690, 285] width 129 height 129
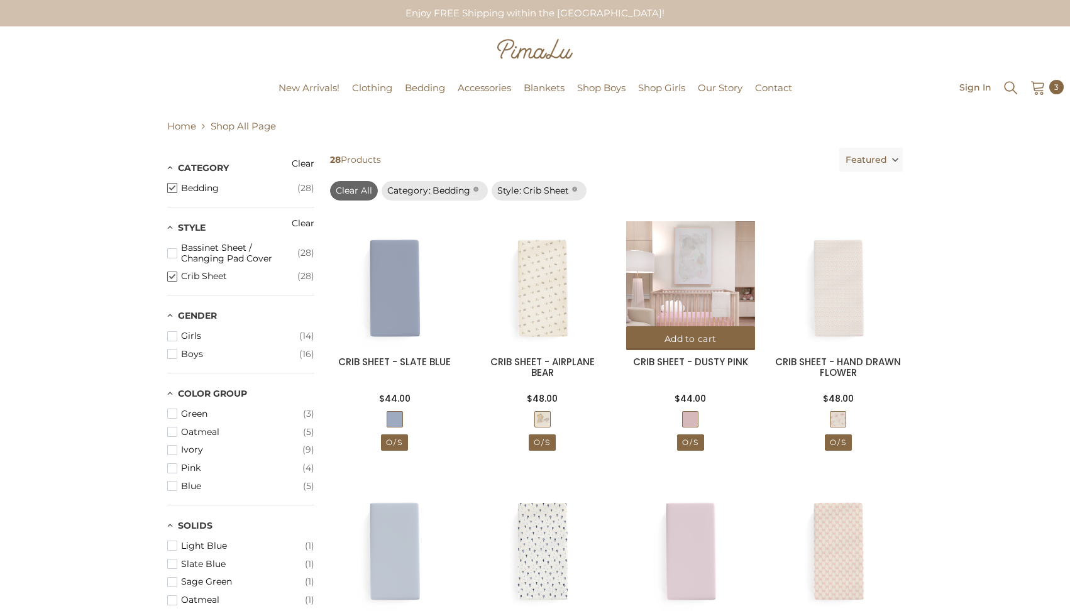
click at [686, 280] on img at bounding box center [690, 285] width 129 height 129
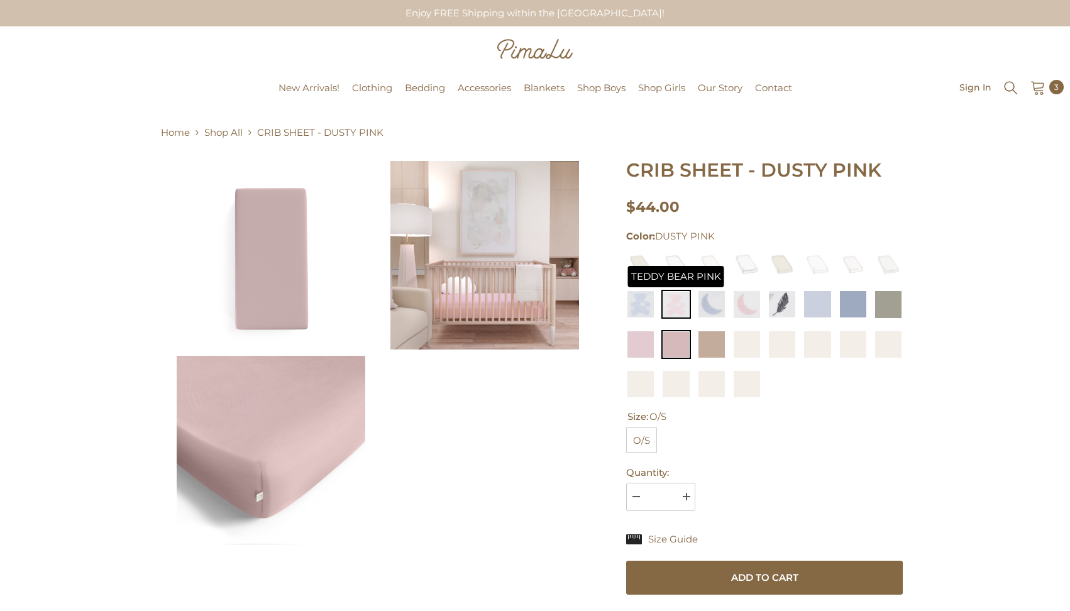
click at [676, 307] on img at bounding box center [675, 304] width 29 height 29
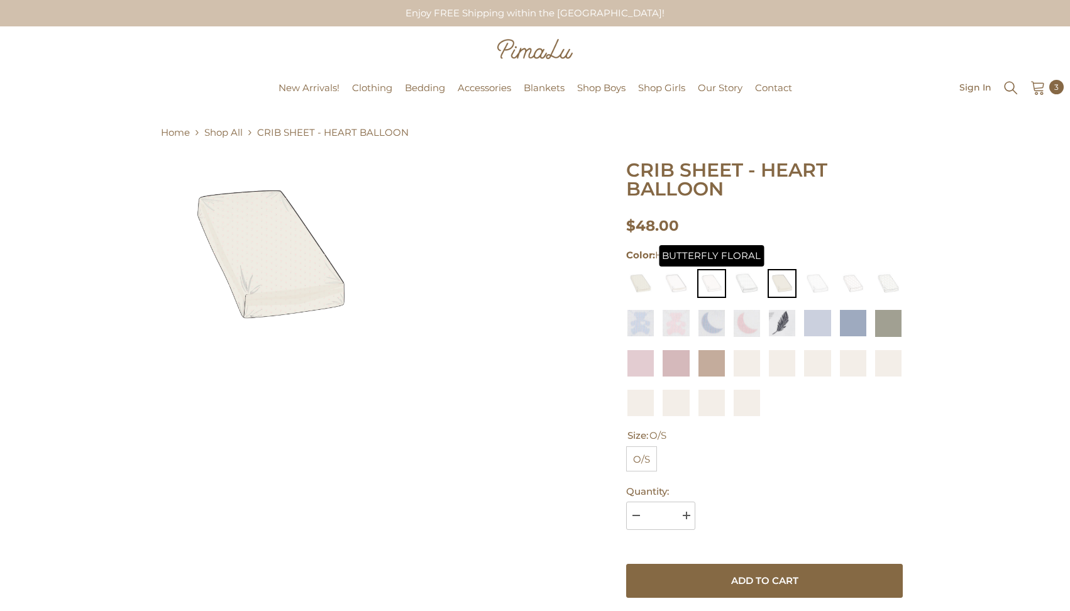
click at [713, 278] on img at bounding box center [711, 283] width 29 height 29
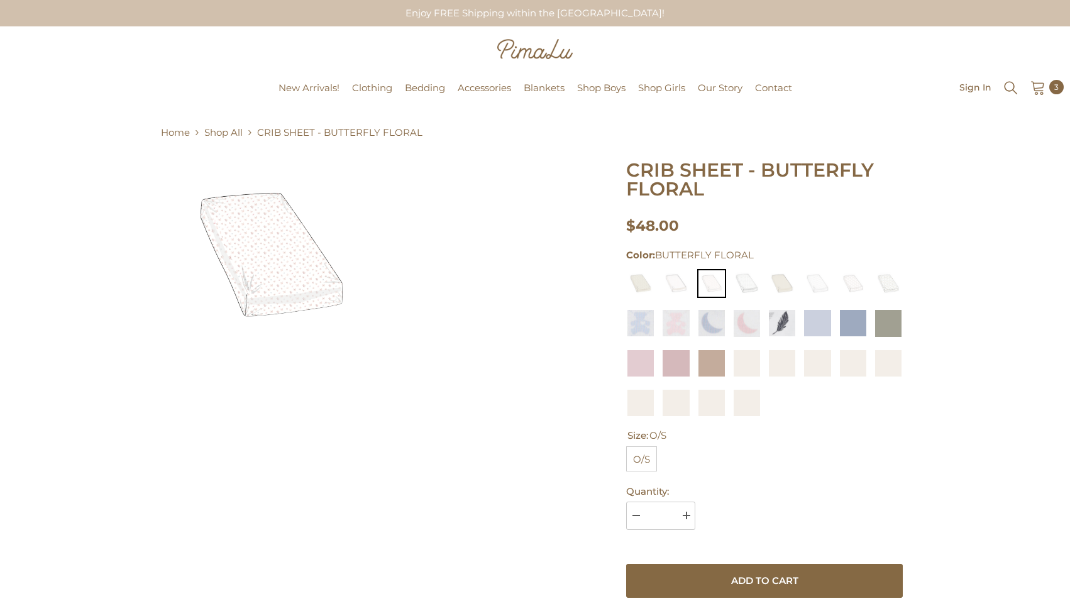
click at [309, 275] on img at bounding box center [271, 255] width 189 height 189
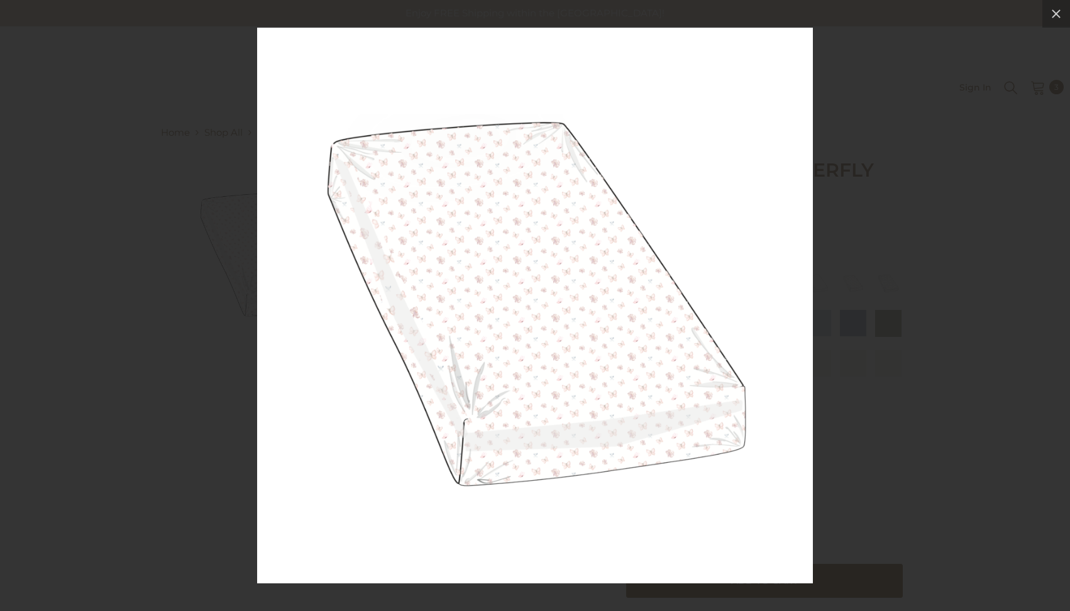
click at [513, 280] on img at bounding box center [535, 306] width 556 height 556
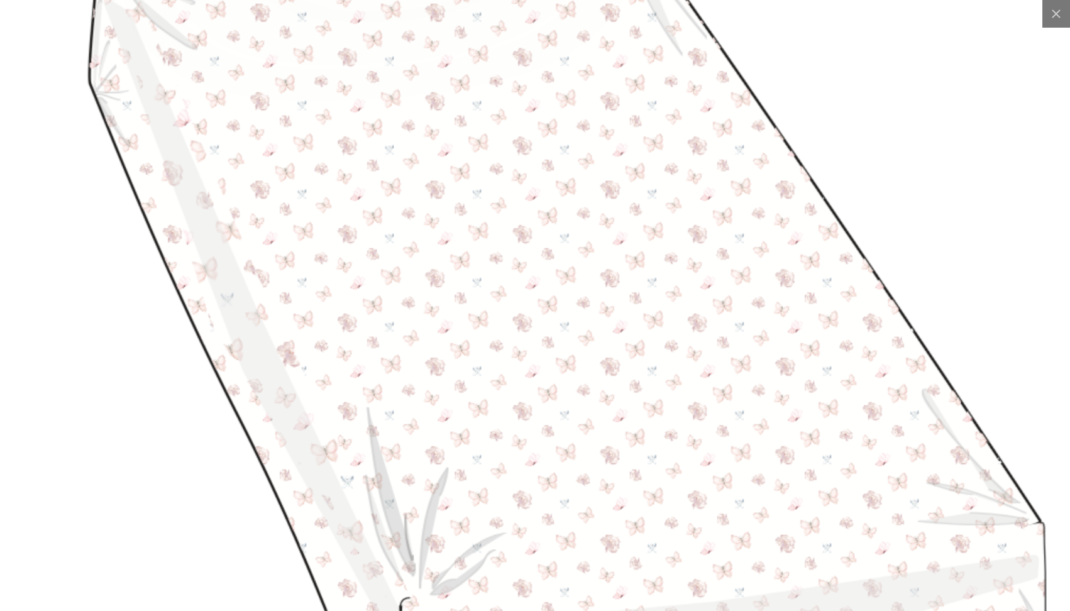
click at [513, 280] on img at bounding box center [563, 337] width 1273 height 1273
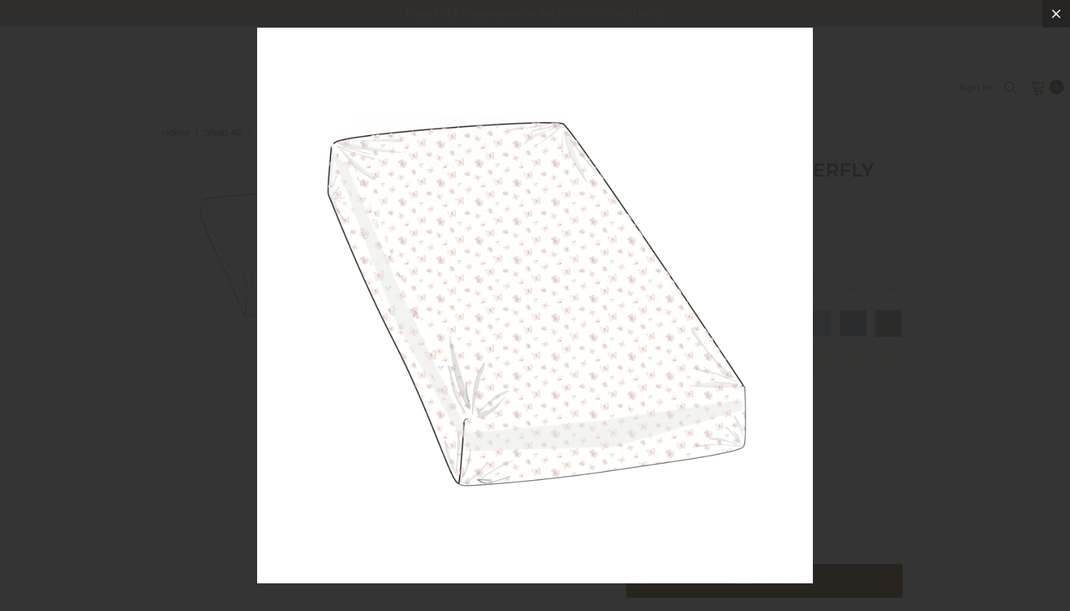
click at [1054, 13] on icon at bounding box center [1055, 13] width 15 height 15
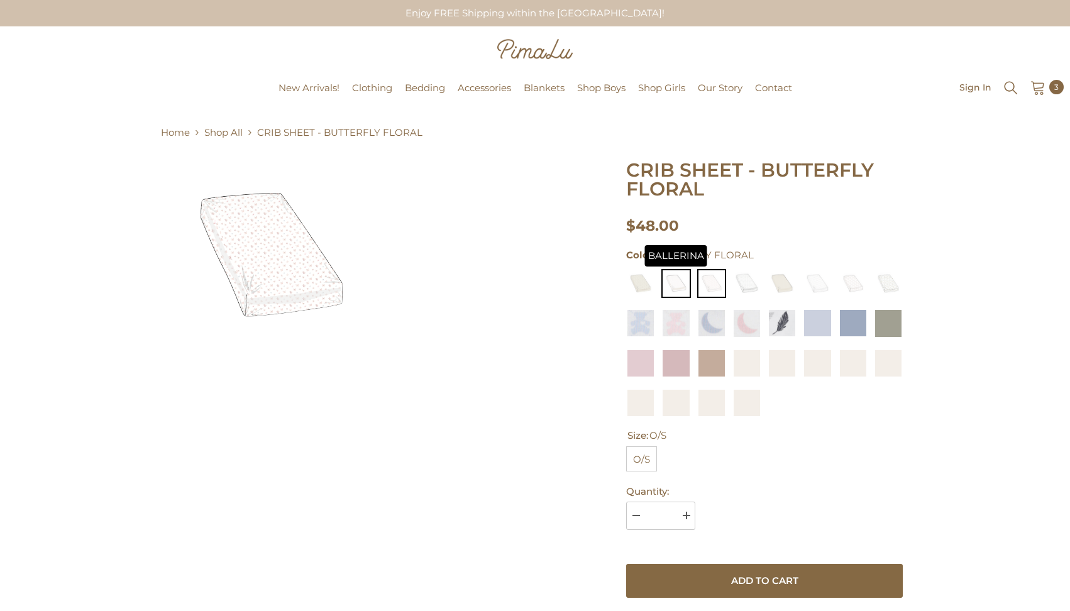
click at [674, 279] on img at bounding box center [675, 283] width 29 height 29
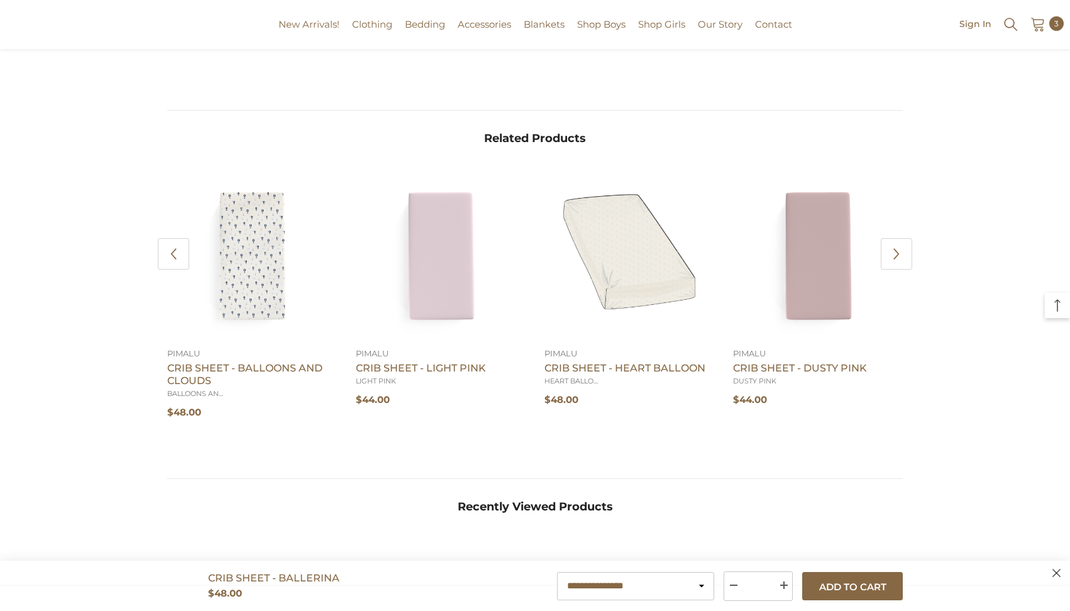
scroll to position [1028, 0]
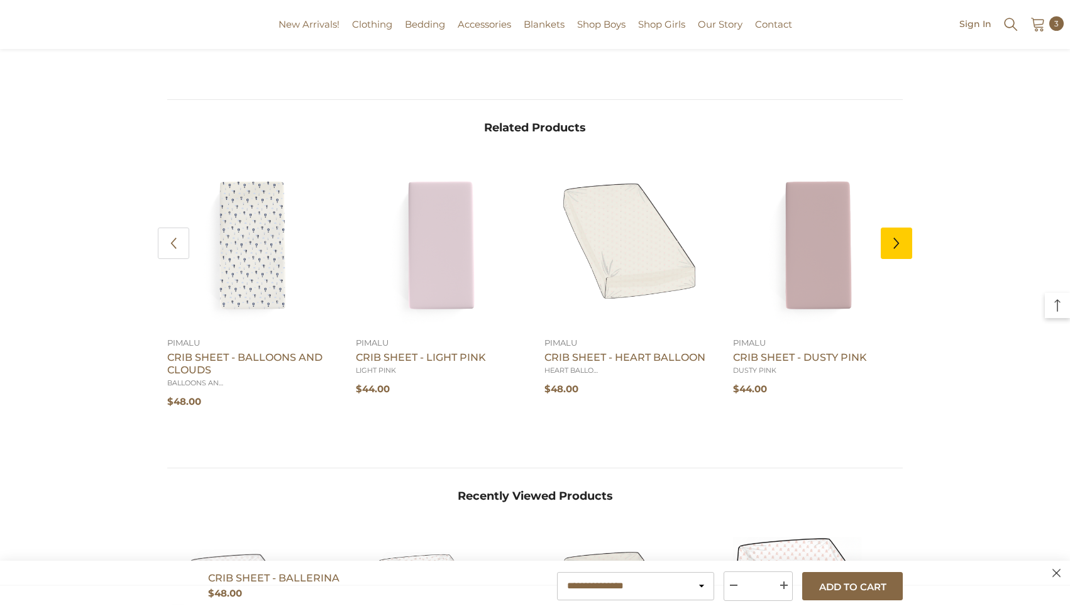
click at [899, 250] on icon "Next" at bounding box center [896, 243] width 13 height 13
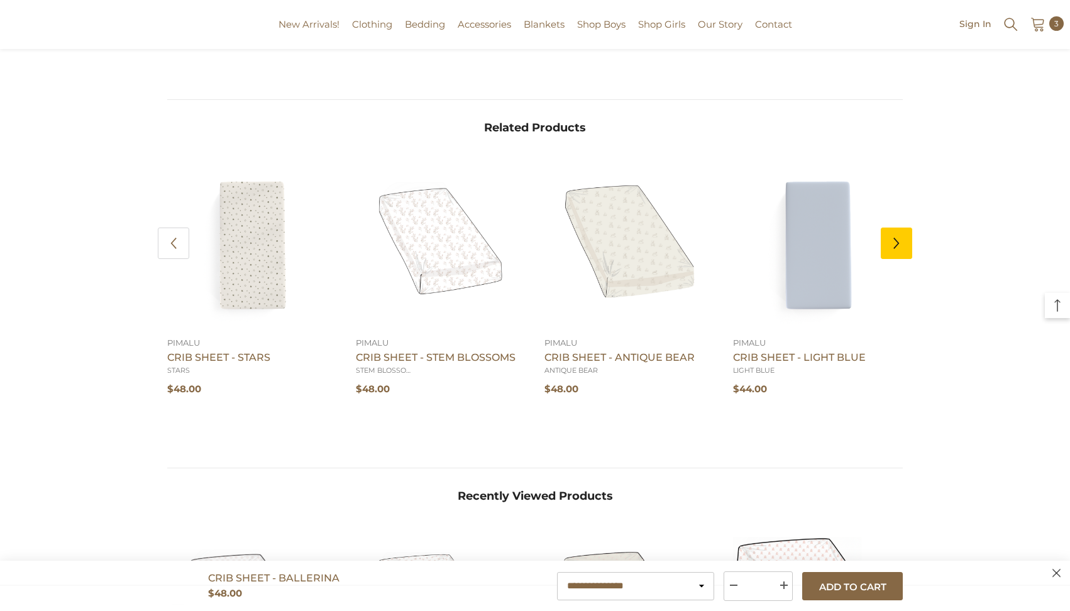
click at [899, 250] on icon "Next" at bounding box center [896, 243] width 13 height 13
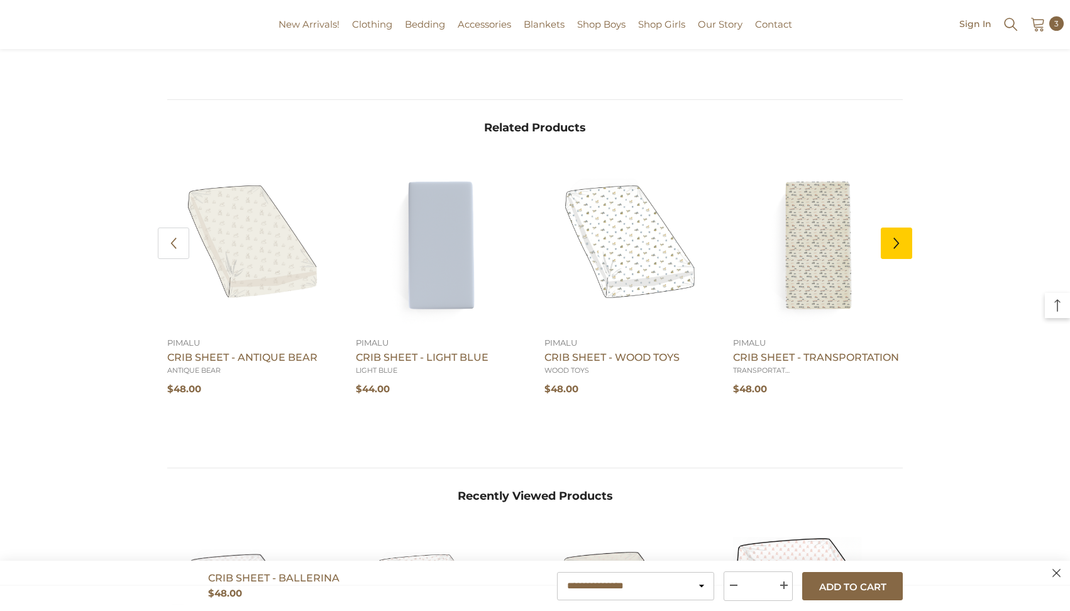
click at [899, 250] on icon "Next" at bounding box center [896, 243] width 13 height 13
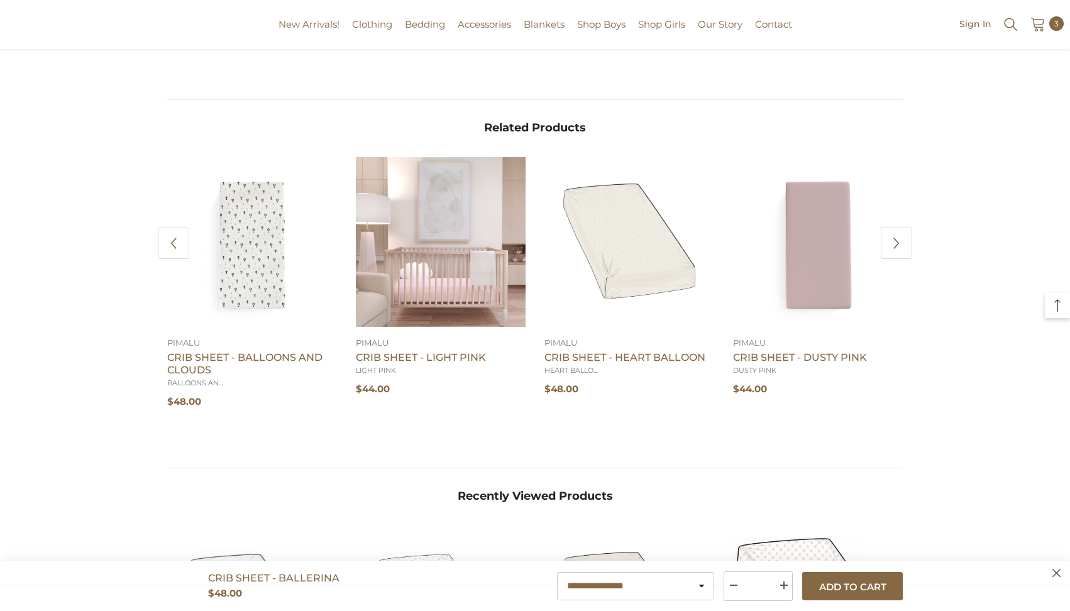
click at [432, 274] on link at bounding box center [441, 242] width 170 height 170
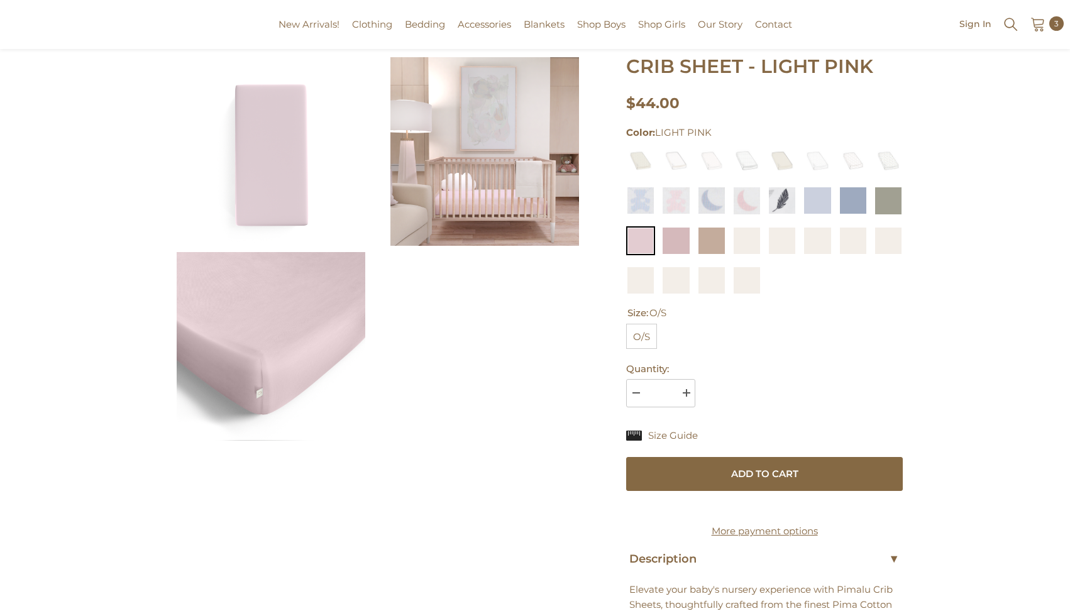
scroll to position [131, 0]
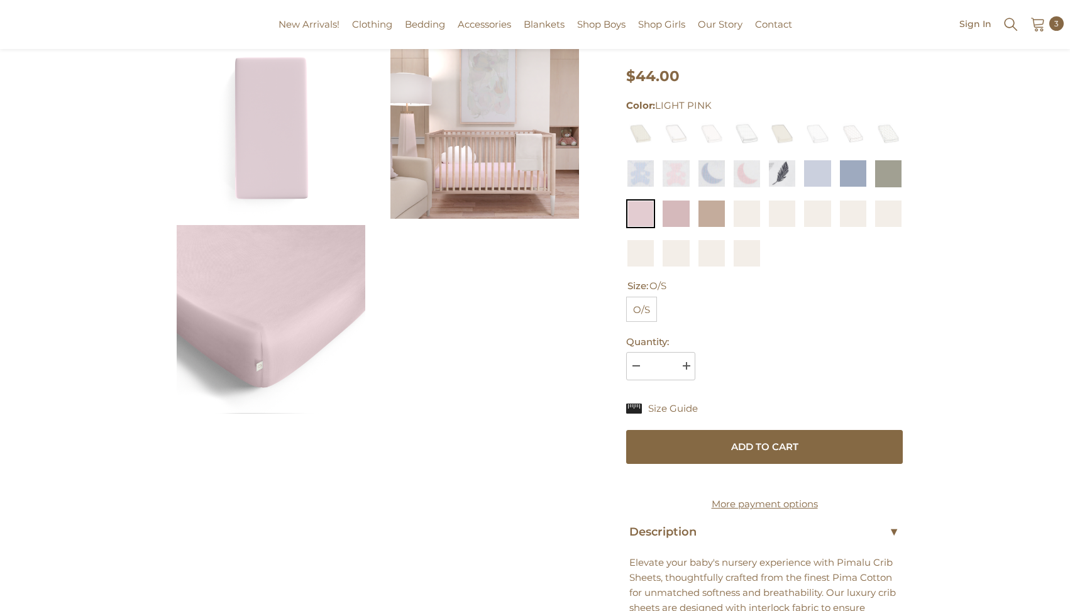
click at [689, 368] on button "Increase quantity for CRIB SHEET - LIGHT PINK" at bounding box center [685, 366] width 19 height 28
type input "*"
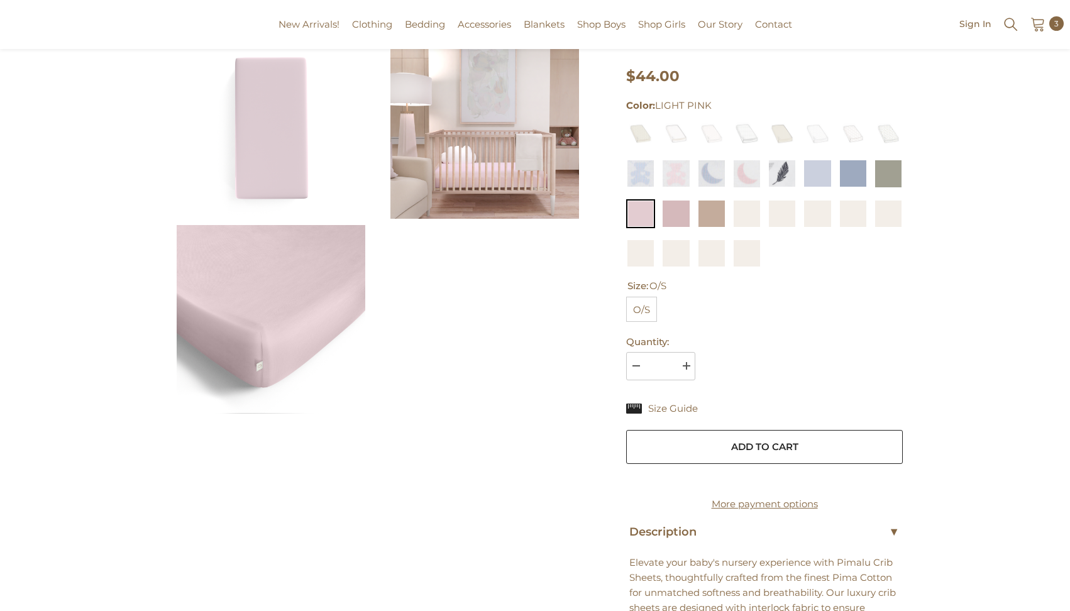
click at [705, 441] on button "Add to cart" at bounding box center [764, 447] width 277 height 34
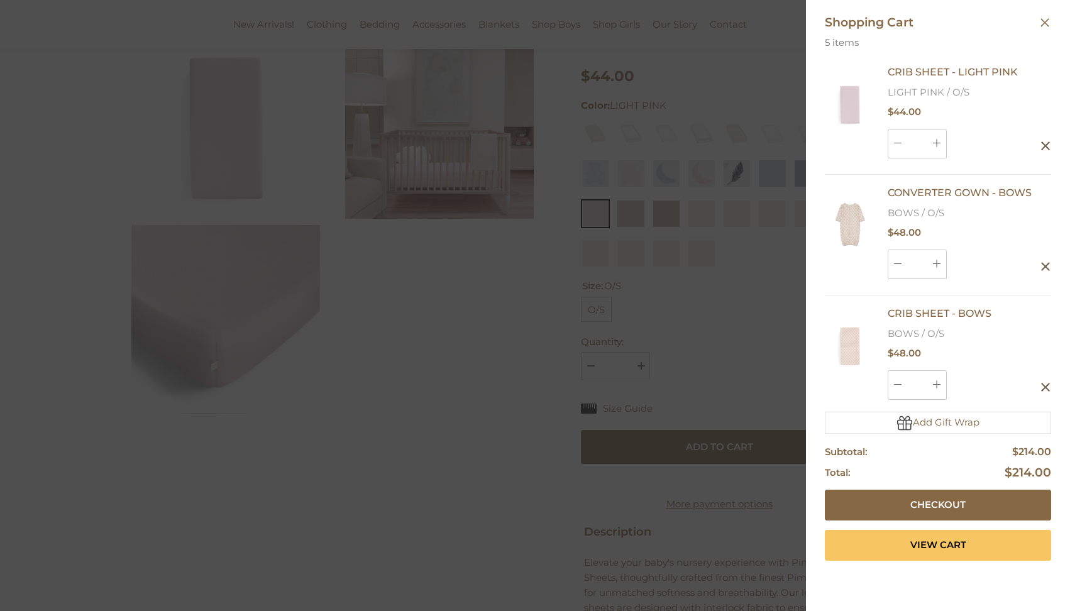
click at [932, 547] on link "View Cart" at bounding box center [938, 545] width 226 height 31
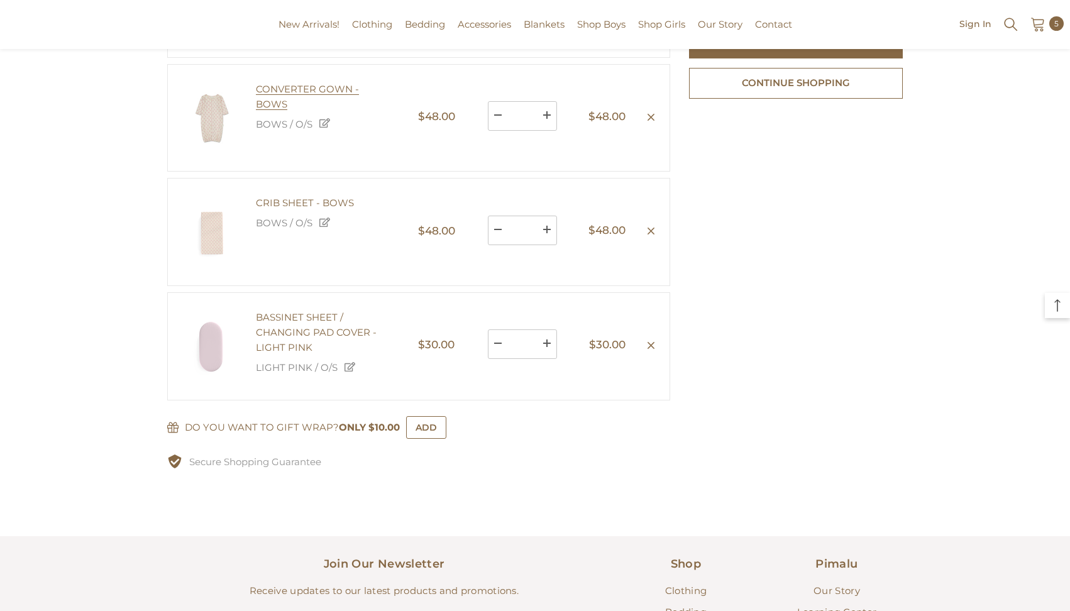
scroll to position [294, 0]
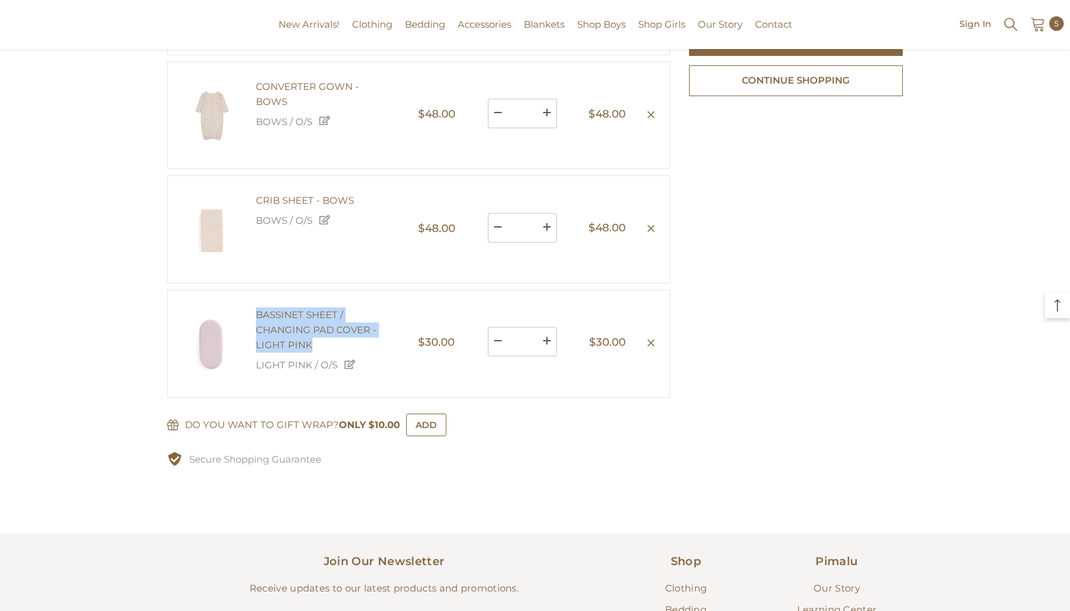
click at [547, 355] on link at bounding box center [547, 341] width 20 height 28
type input "*"
click at [310, 102] on span "CONVERTER GOWN - BOWS" at bounding box center [307, 93] width 103 height 27
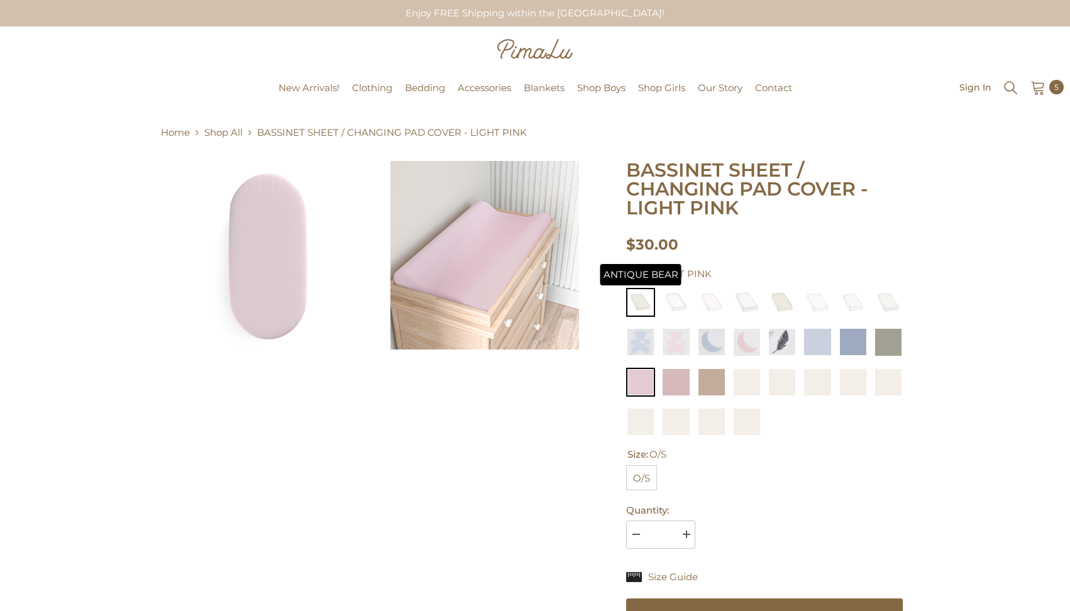
click at [636, 294] on img at bounding box center [640, 302] width 29 height 29
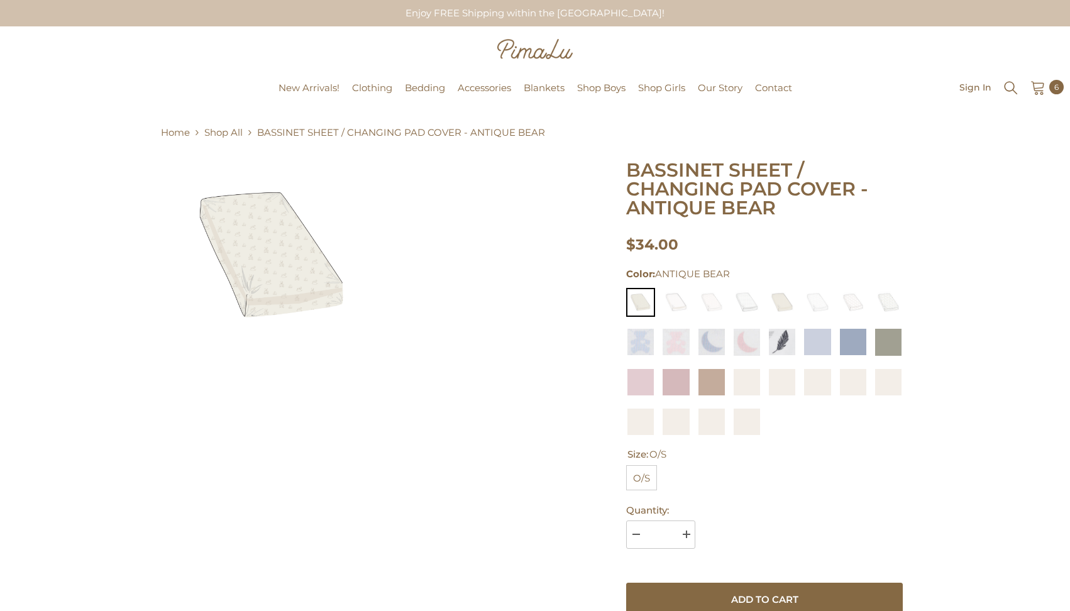
click at [277, 280] on img at bounding box center [271, 255] width 189 height 189
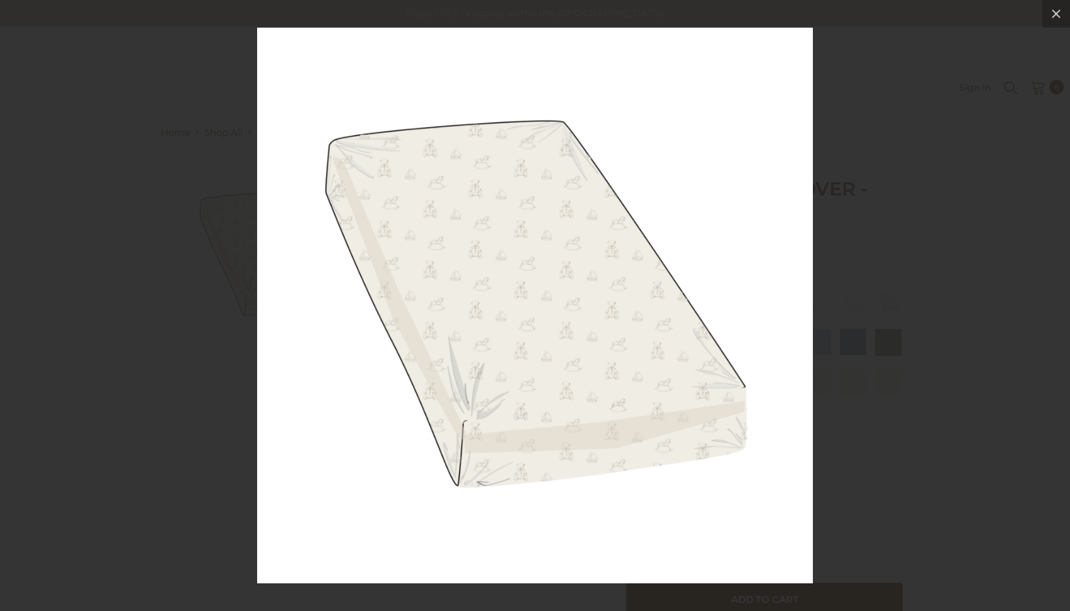
click at [399, 275] on img at bounding box center [535, 306] width 556 height 556
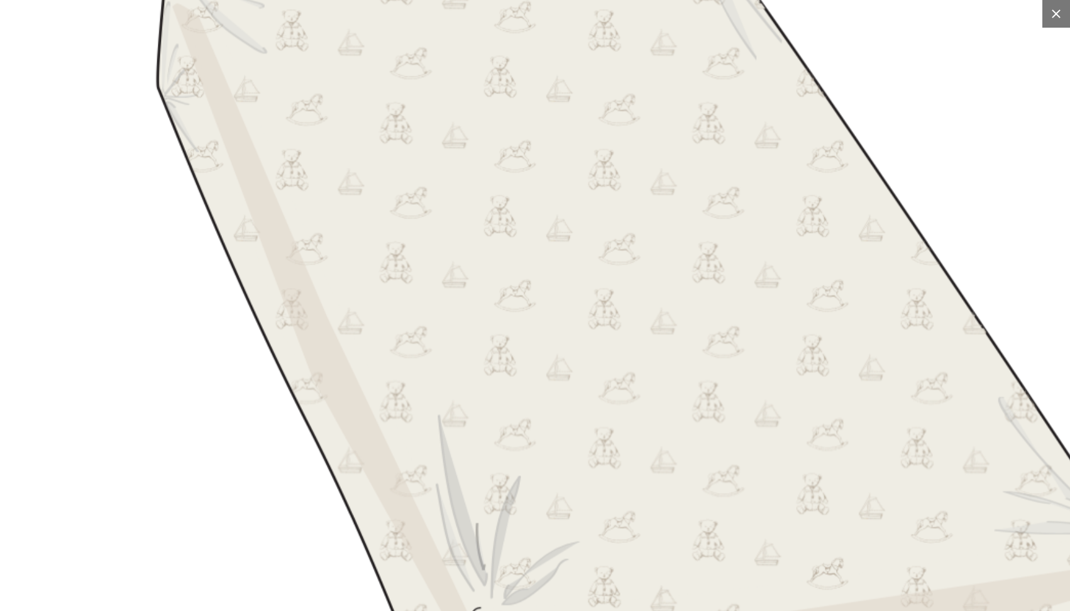
click at [1055, 26] on button at bounding box center [1056, 14] width 28 height 28
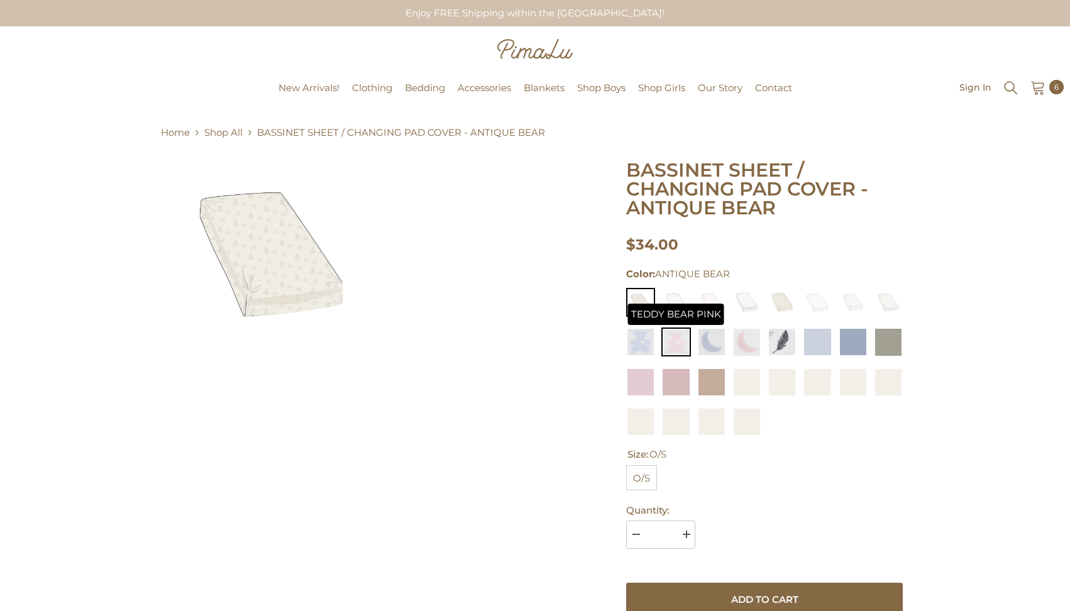
click at [676, 344] on img at bounding box center [675, 341] width 29 height 29
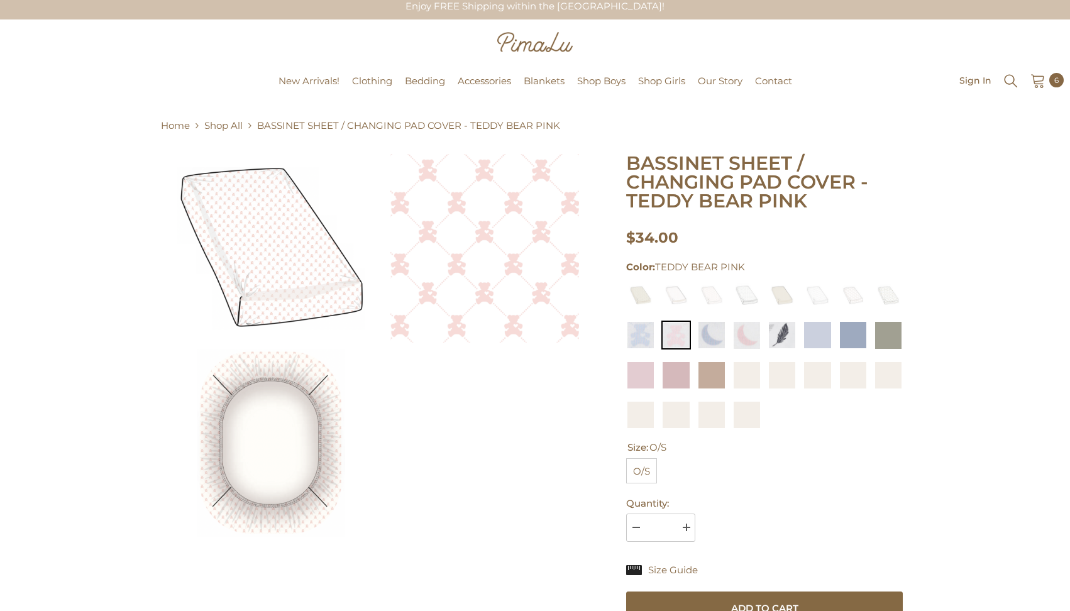
scroll to position [8, 0]
click at [255, 482] on img at bounding box center [271, 442] width 189 height 189
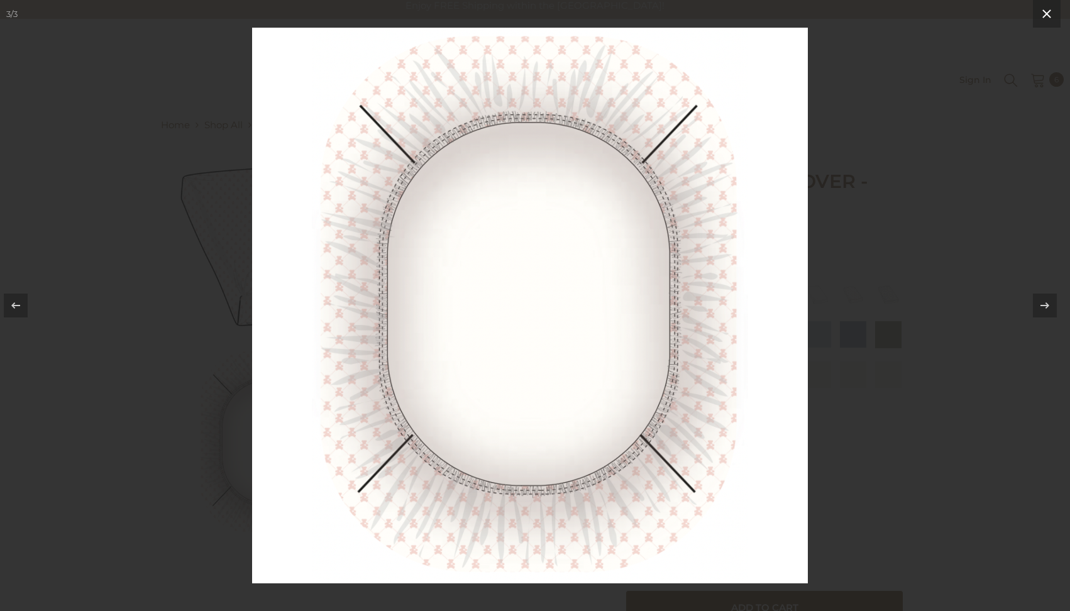
click at [1050, 11] on icon at bounding box center [1046, 13] width 9 height 9
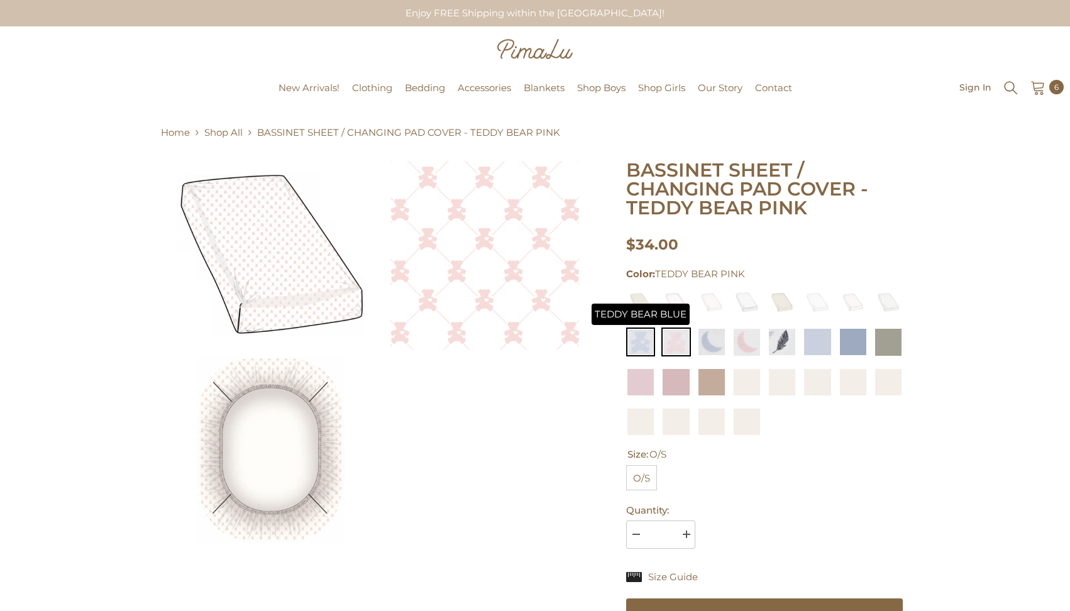
click at [643, 341] on img at bounding box center [640, 341] width 29 height 29
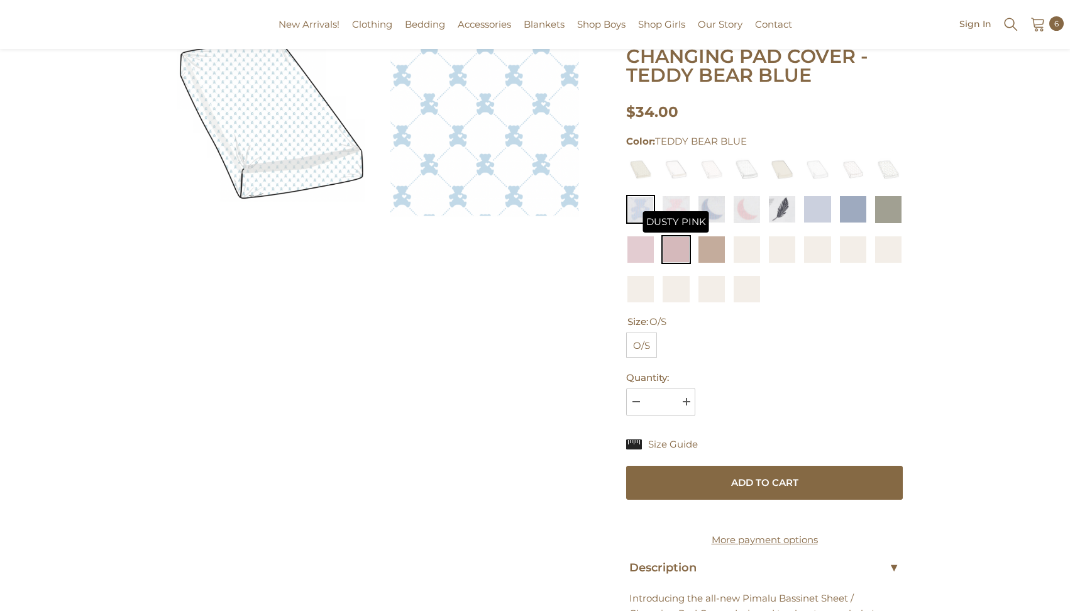
scroll to position [136, 0]
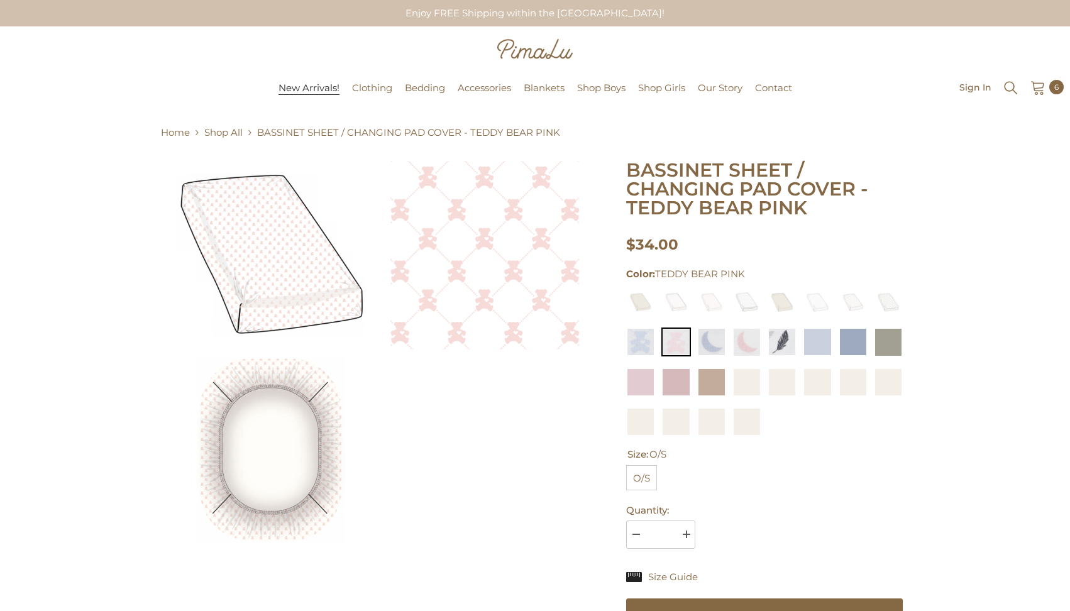
click at [298, 88] on span "New Arrivals!" at bounding box center [308, 88] width 61 height 13
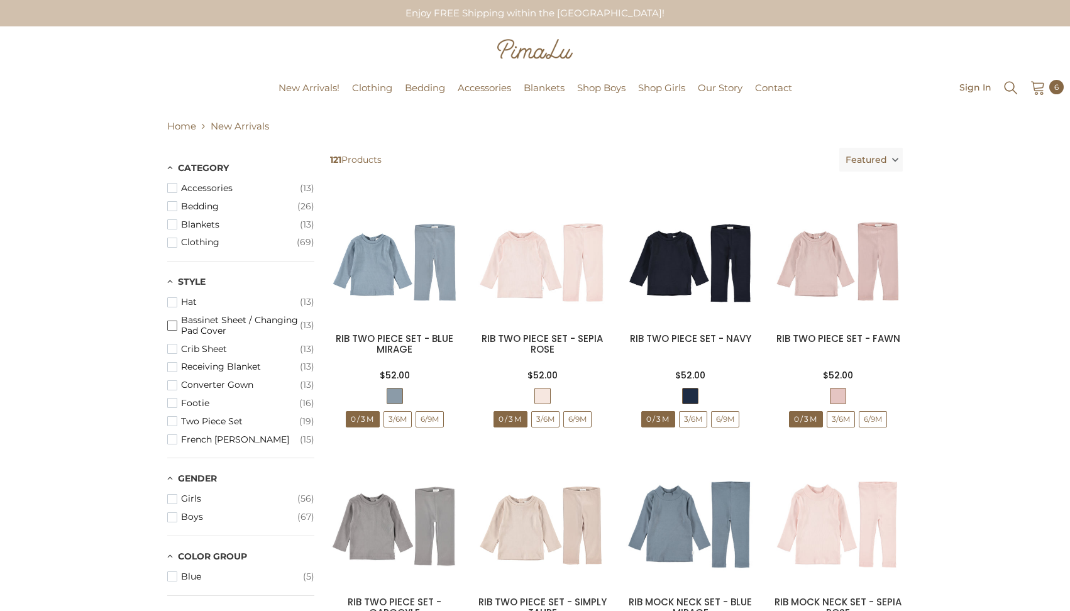
click at [206, 324] on span "Bassinet Sheet / Changing Pad Cover" at bounding box center [240, 325] width 119 height 21
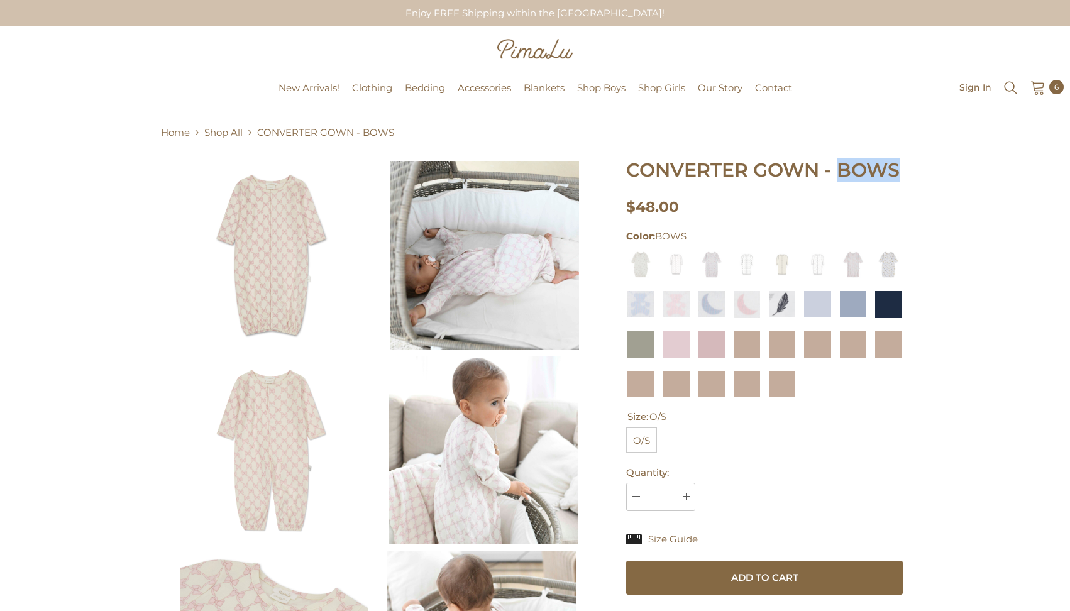
drag, startPoint x: 837, startPoint y: 170, endPoint x: 908, endPoint y: 170, distance: 71.0
copy span "BOWS"
click at [1009, 87] on icon "Search" at bounding box center [1010, 88] width 19 height 19
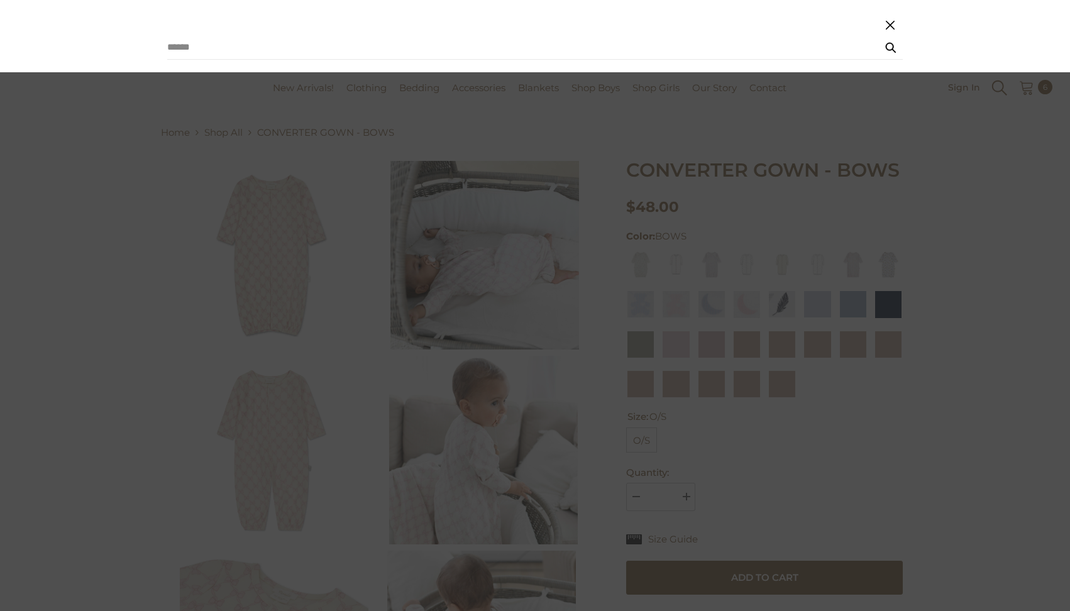
click at [999, 87] on summary "Search" at bounding box center [999, 88] width 16 height 18
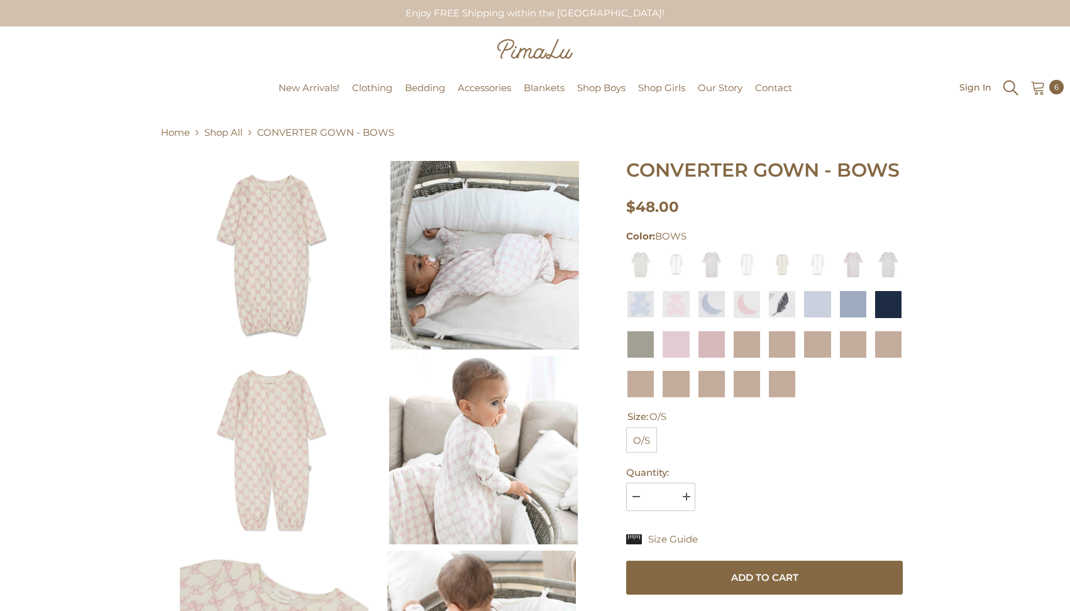
click at [1007, 87] on icon "Search" at bounding box center [1010, 88] width 19 height 19
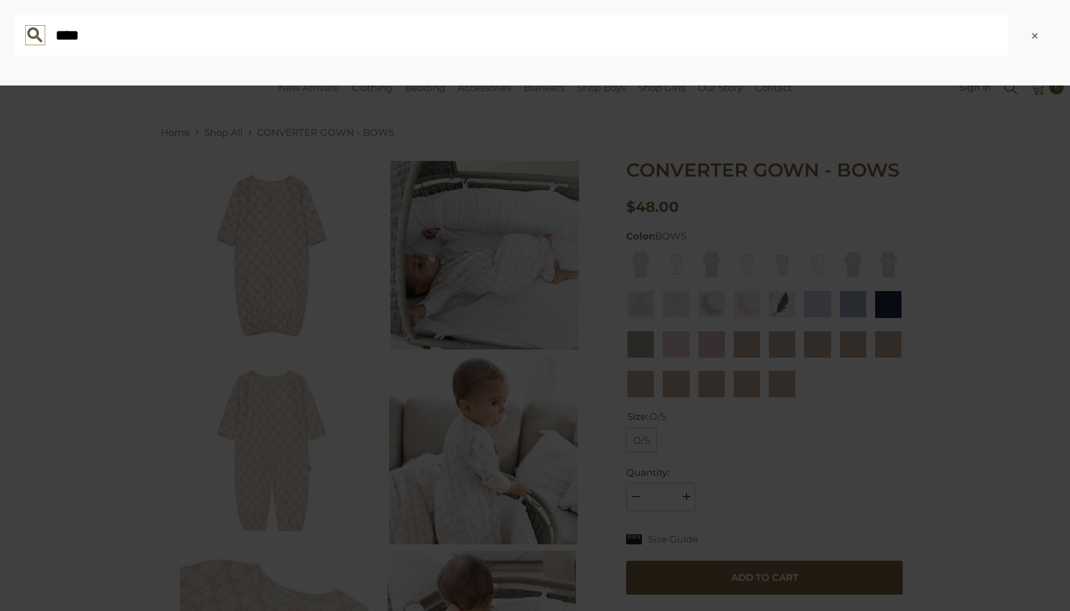
type input "****"
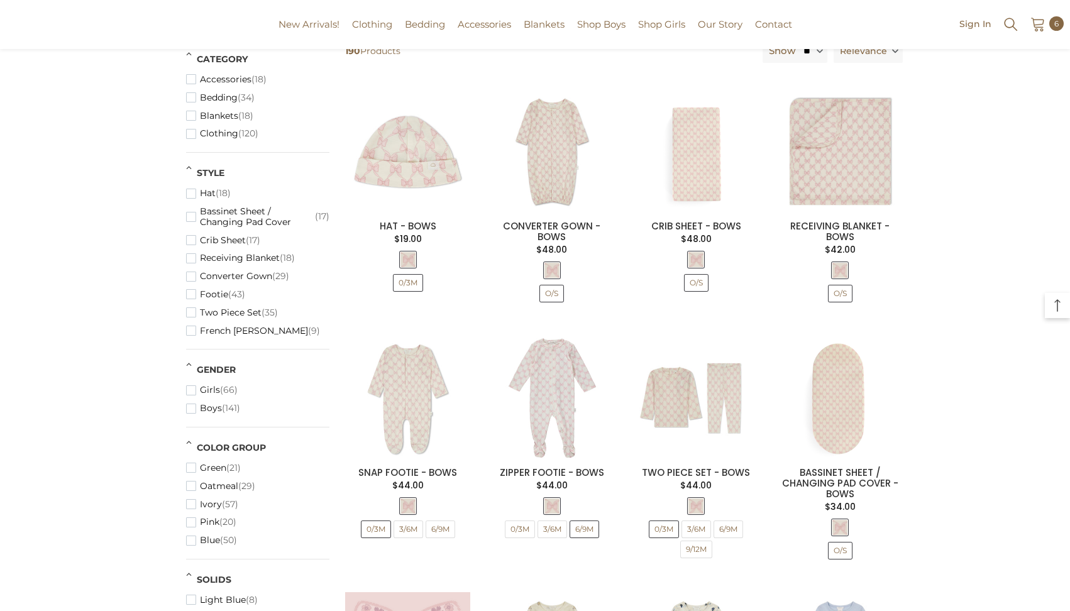
scroll to position [126, 0]
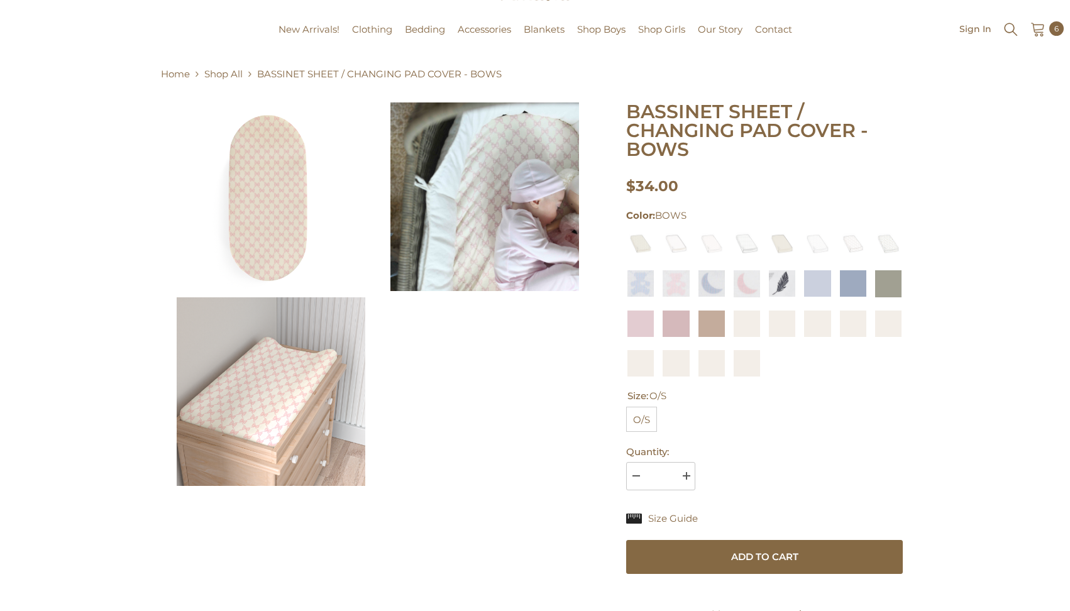
scroll to position [67, 0]
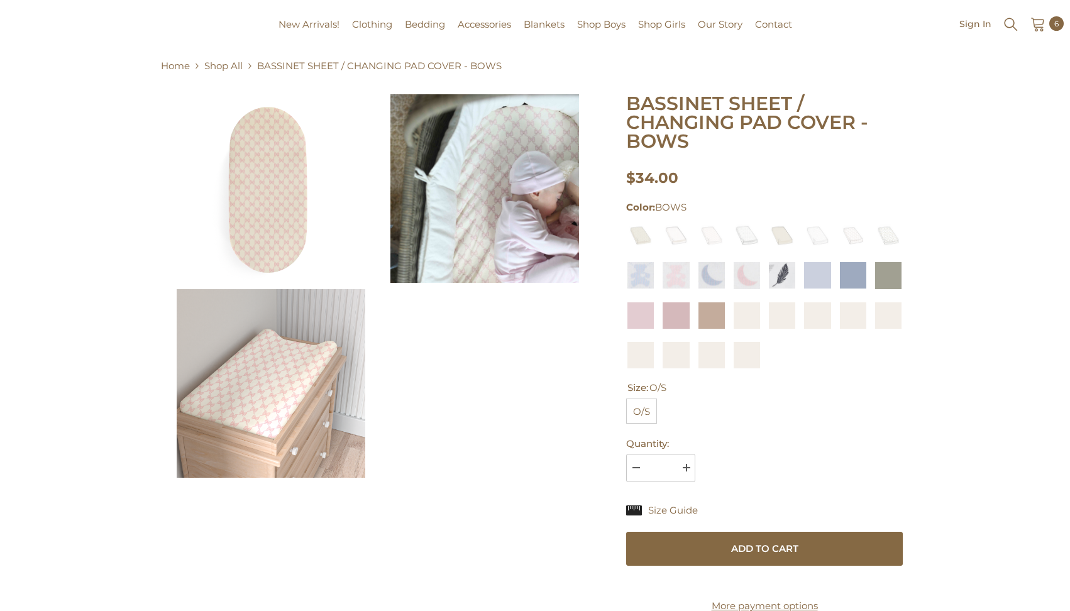
click at [688, 461] on button "Increase quantity for BASSINET SHEET / CHANGING PAD COVER - BOWS" at bounding box center [685, 468] width 19 height 28
type input "*"
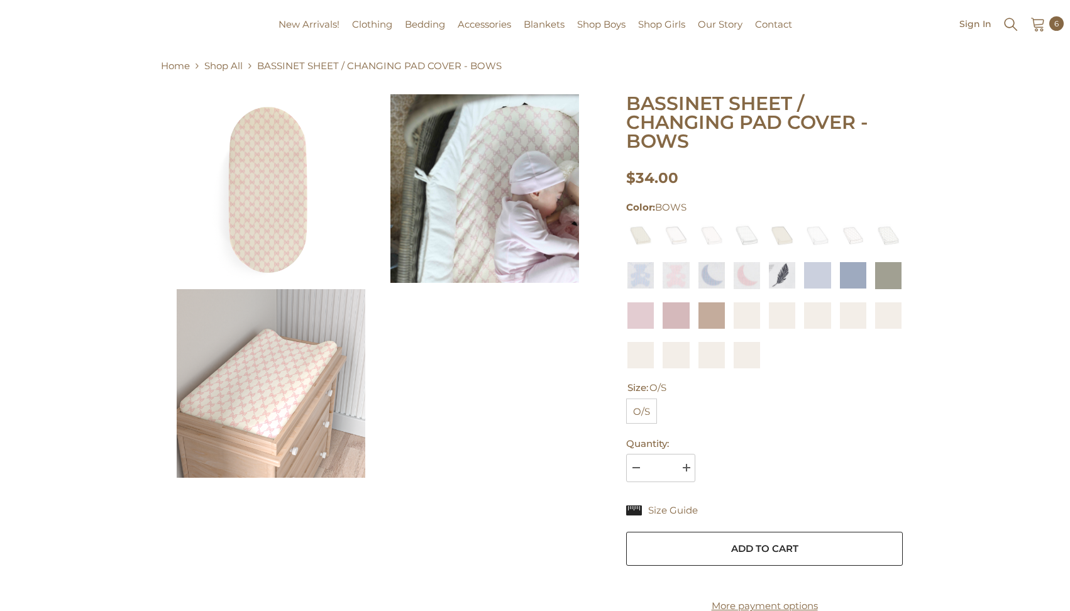
click at [701, 549] on button "Add to cart" at bounding box center [764, 549] width 277 height 34
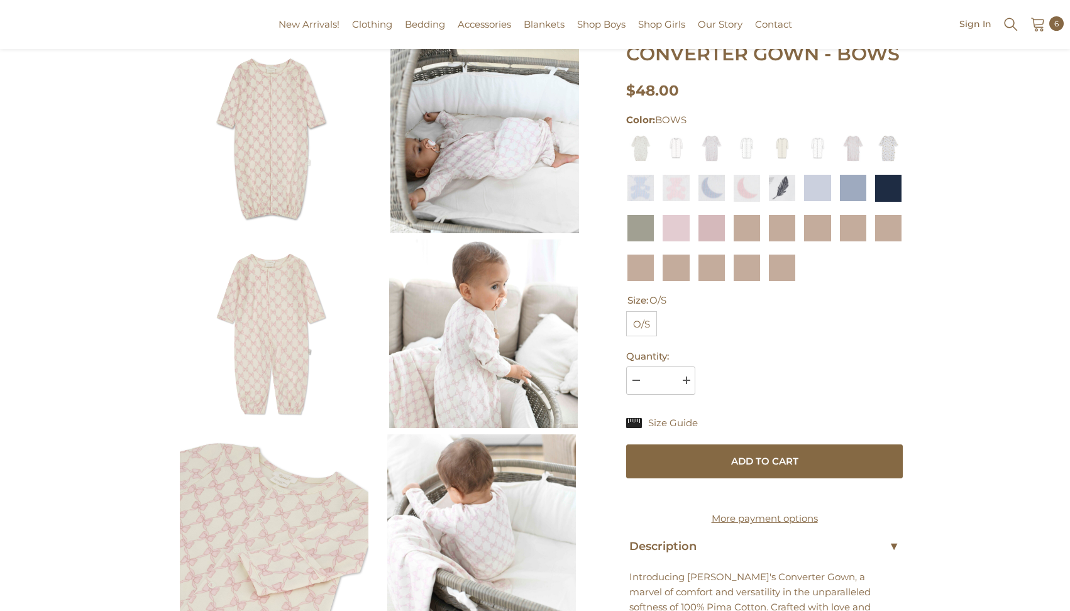
scroll to position [115, 0]
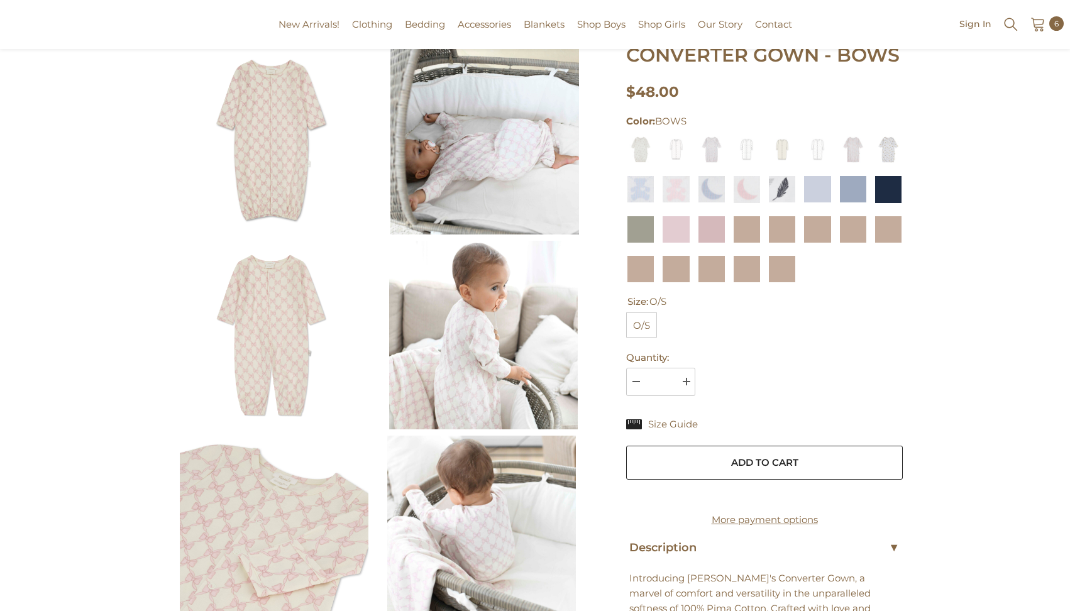
click at [746, 454] on button "Add to cart" at bounding box center [764, 463] width 277 height 34
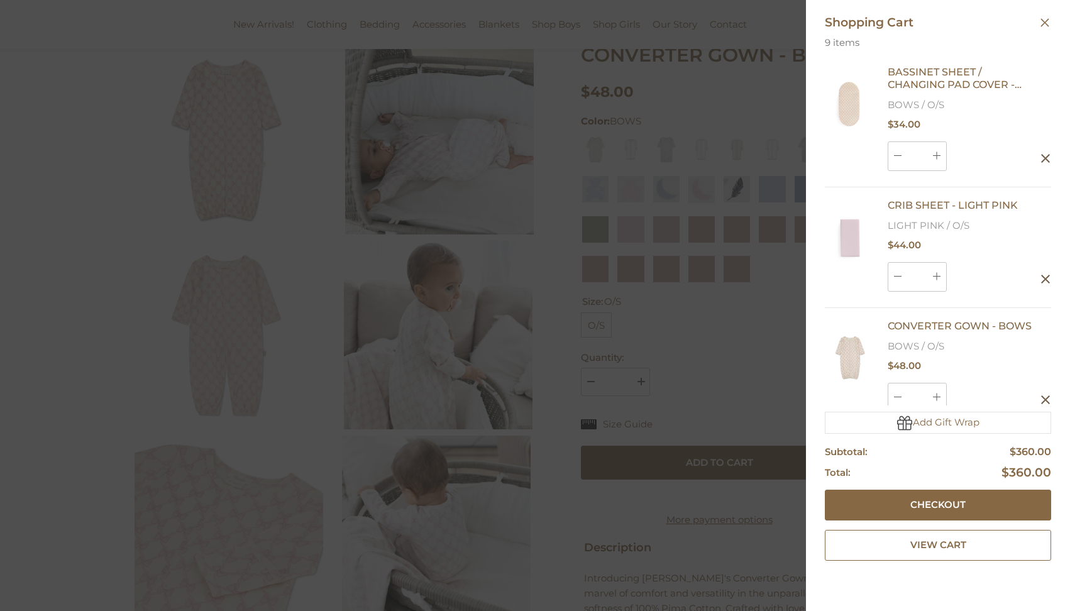
click at [737, 320] on div at bounding box center [535, 305] width 1070 height 611
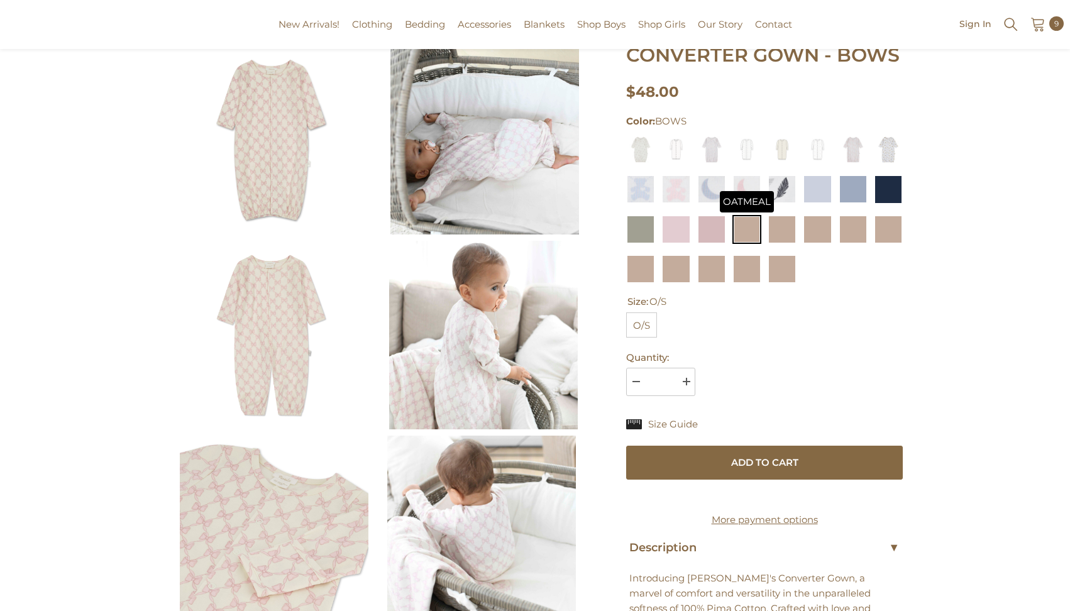
click at [746, 231] on img at bounding box center [746, 229] width 29 height 29
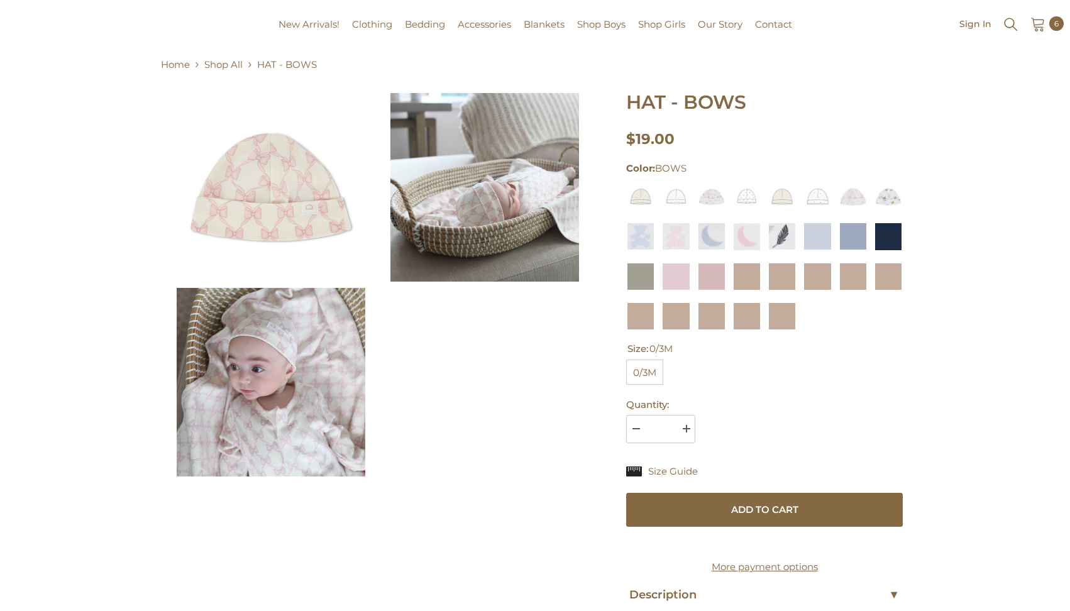
scroll to position [70, 0]
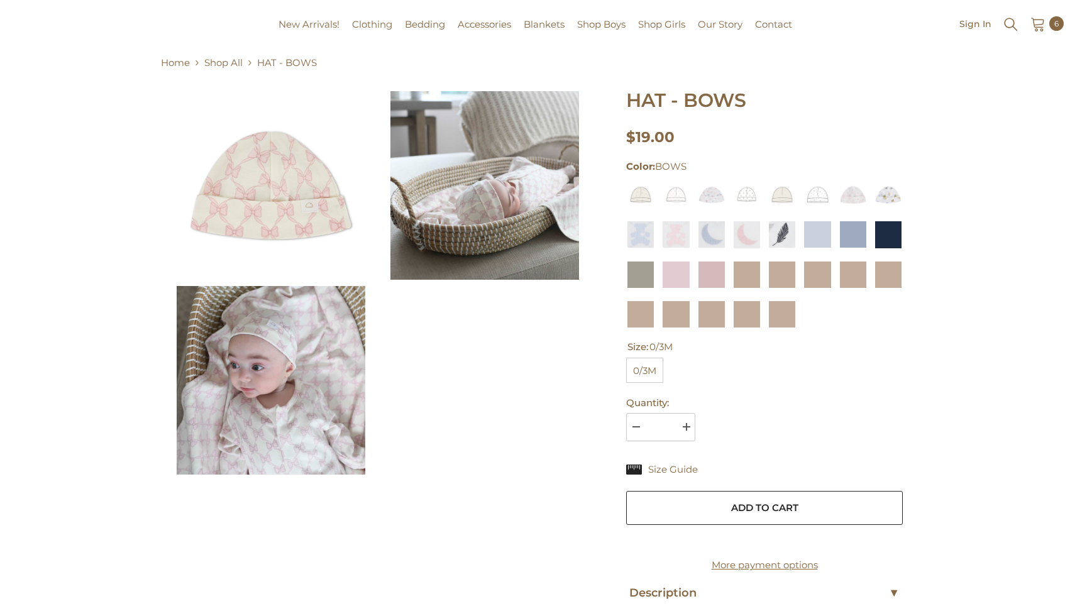
click at [738, 498] on button "Add to cart" at bounding box center [764, 508] width 277 height 34
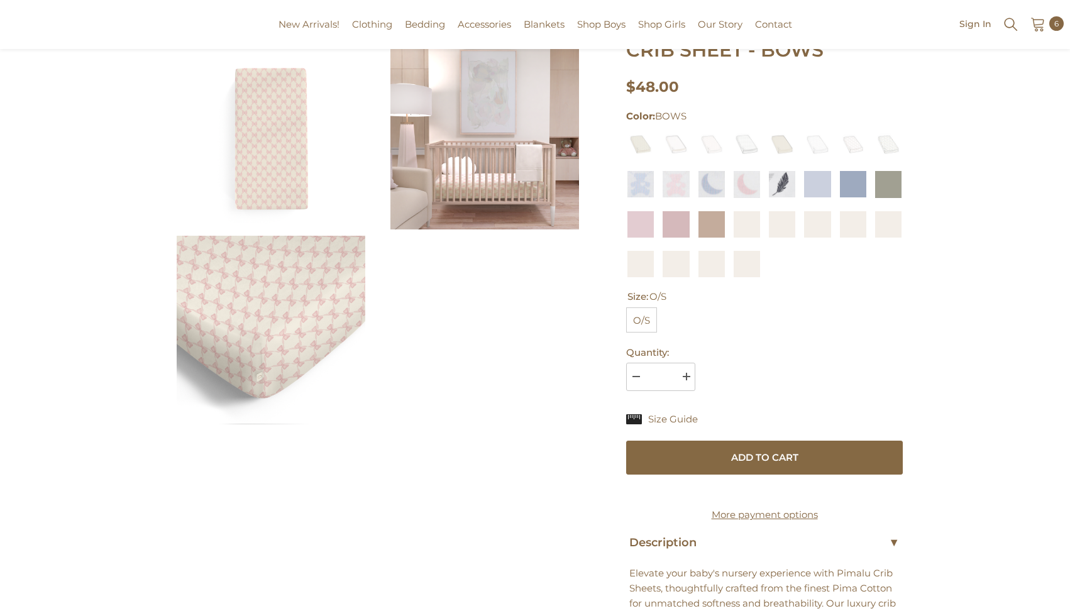
scroll to position [141, 0]
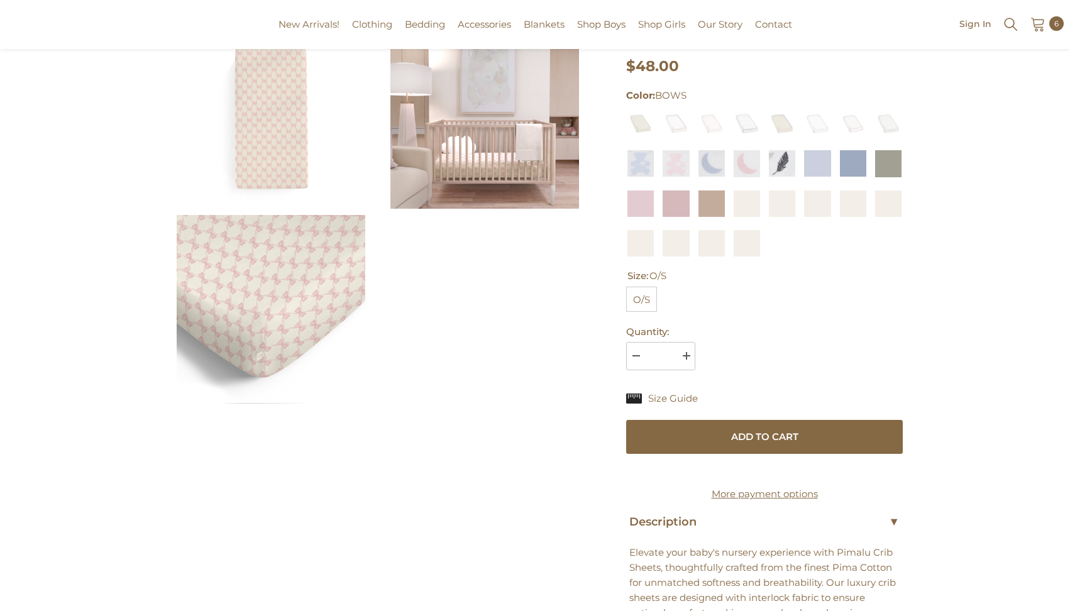
click at [685, 357] on button "Increase quantity for CRIB SHEET - BOWS" at bounding box center [685, 356] width 19 height 28
type input "*"
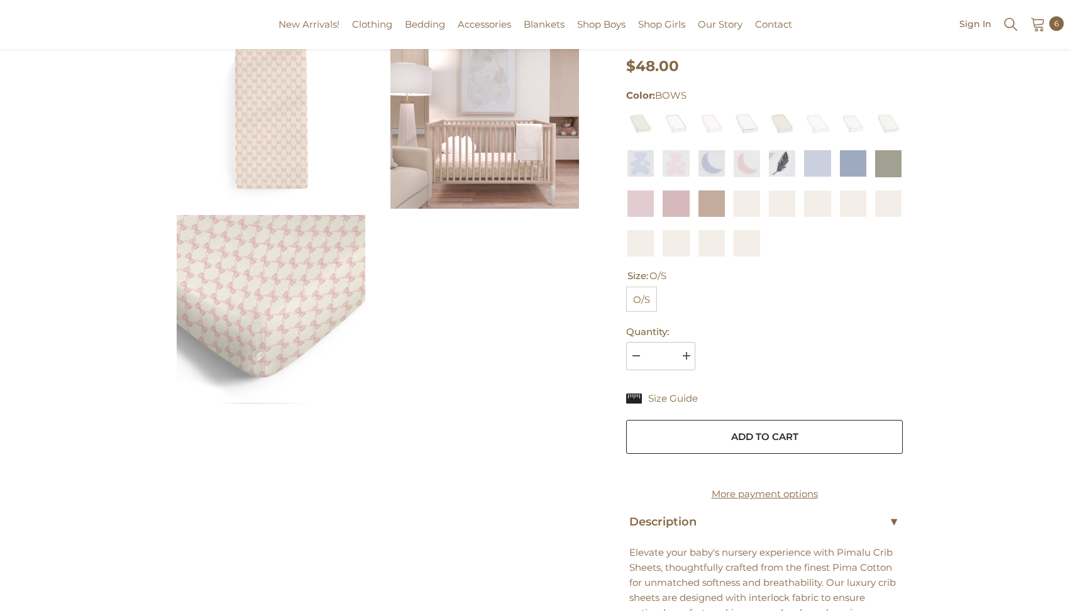
click at [713, 433] on button "Add to cart" at bounding box center [764, 437] width 277 height 34
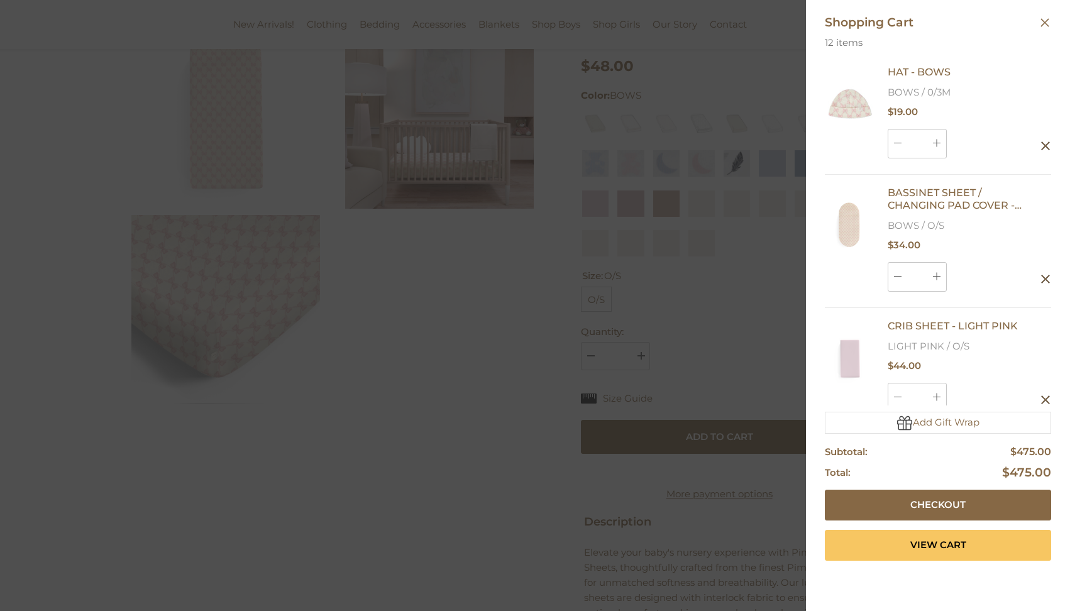
click at [891, 544] on link "View Cart" at bounding box center [938, 545] width 226 height 31
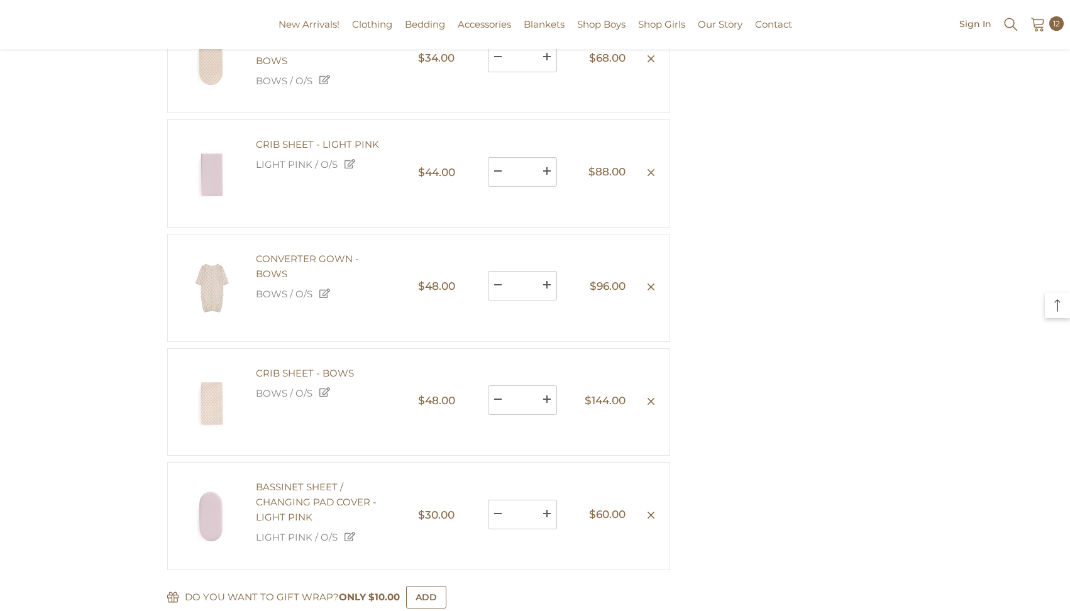
scroll to position [351, 0]
click at [498, 412] on link at bounding box center [498, 398] width 20 height 28
type input "*"
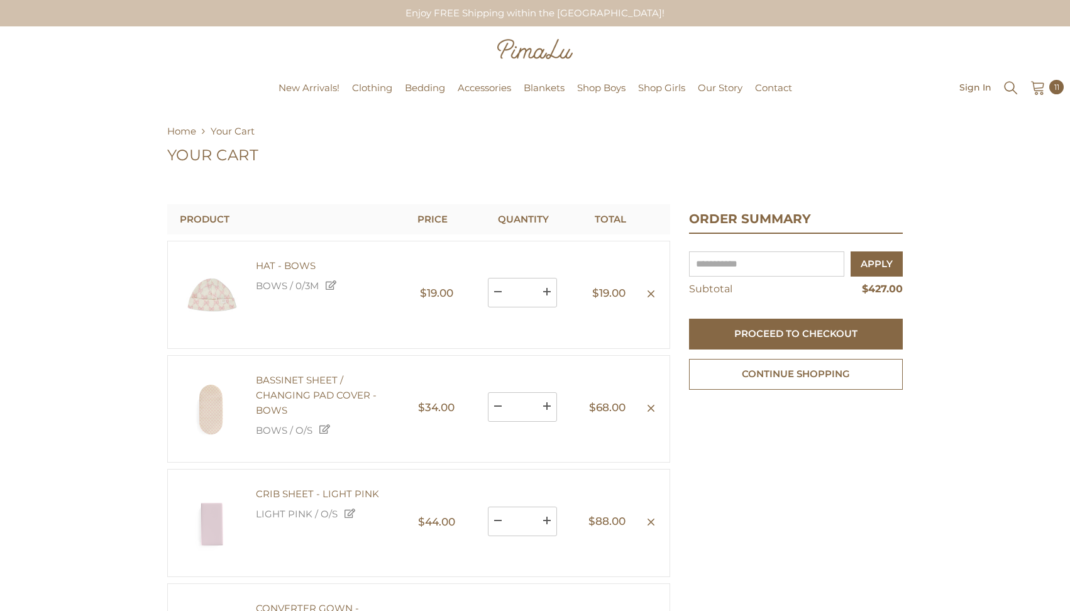
scroll to position [0, 0]
